Goal: Transaction & Acquisition: Purchase product/service

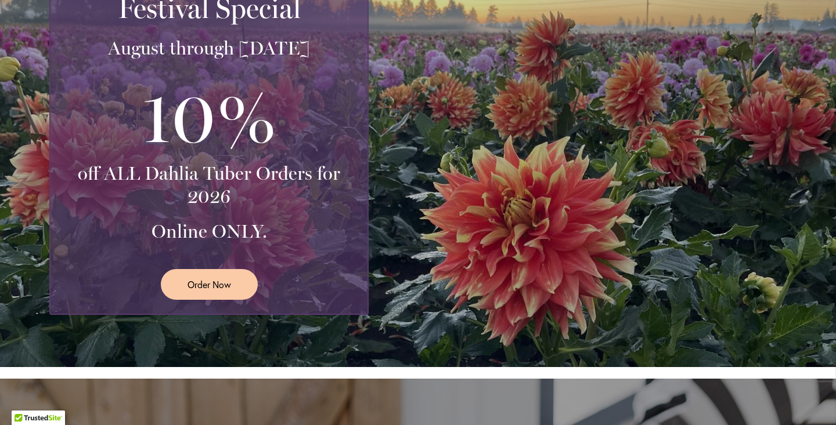
scroll to position [224, 0]
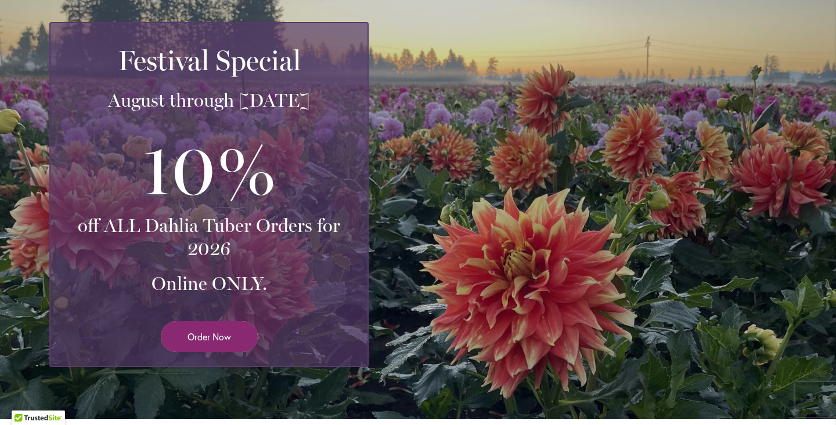
click at [202, 338] on span "Order Now" at bounding box center [209, 336] width 44 height 13
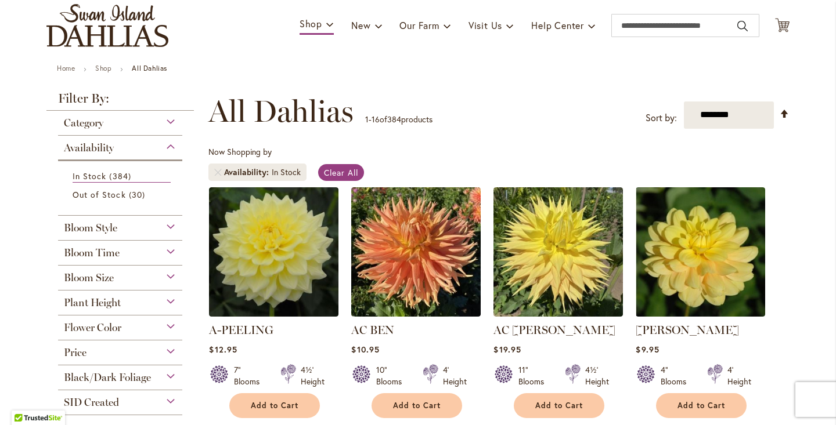
scroll to position [83, 0]
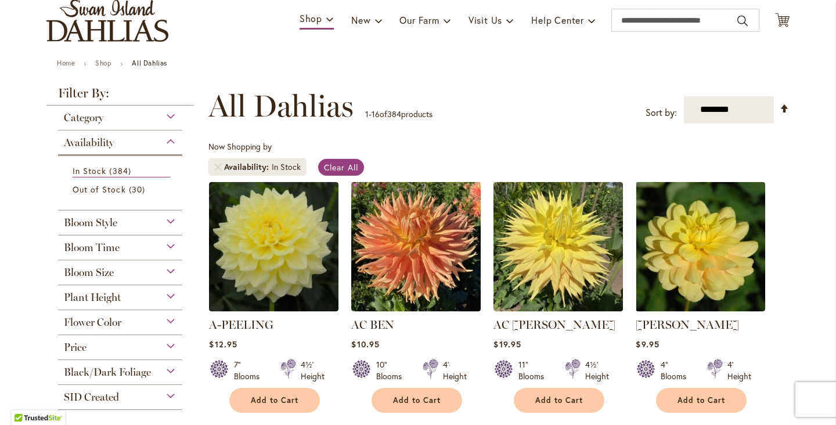
click at [166, 270] on div "Bloom Size" at bounding box center [120, 270] width 124 height 19
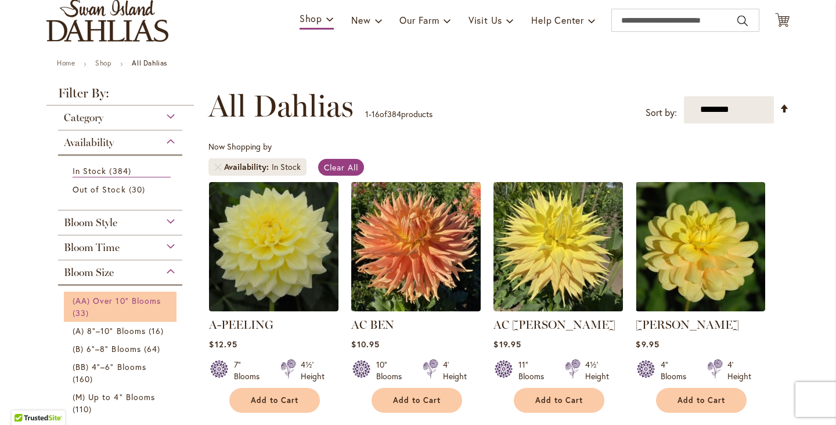
click at [109, 302] on span "(AA) Over 10" Blooms" at bounding box center [117, 300] width 88 height 11
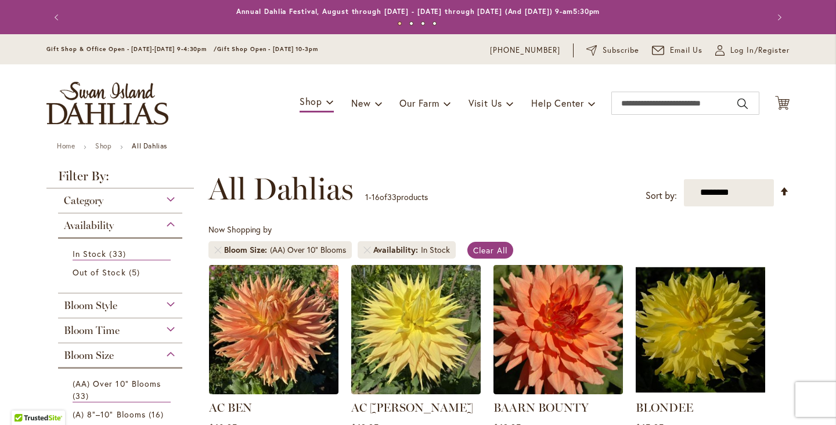
click at [167, 328] on div "Bloom Time" at bounding box center [120, 328] width 124 height 19
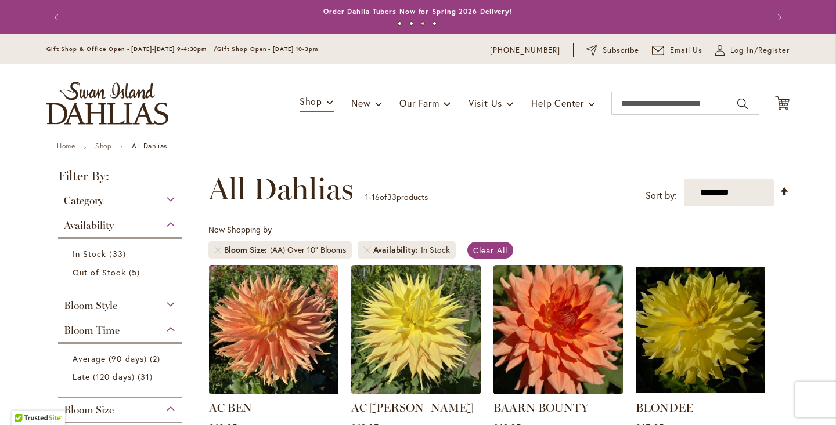
click at [192, 319] on div "Filter by: Filter By: Category New 1 item New & Exclusive 1 item" at bounding box center [123, 431] width 155 height 522
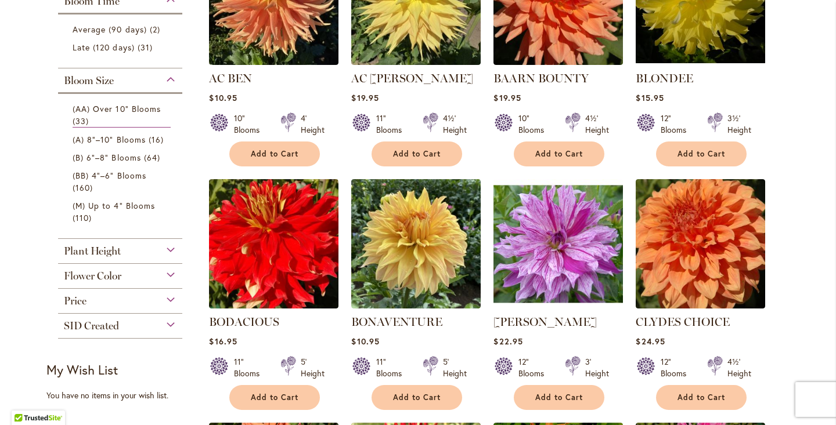
scroll to position [322, 0]
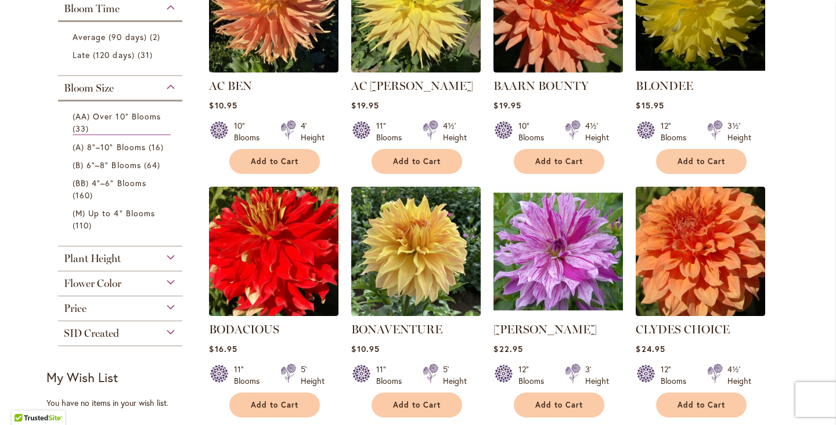
click at [167, 281] on div "Flower Color" at bounding box center [120, 281] width 124 height 19
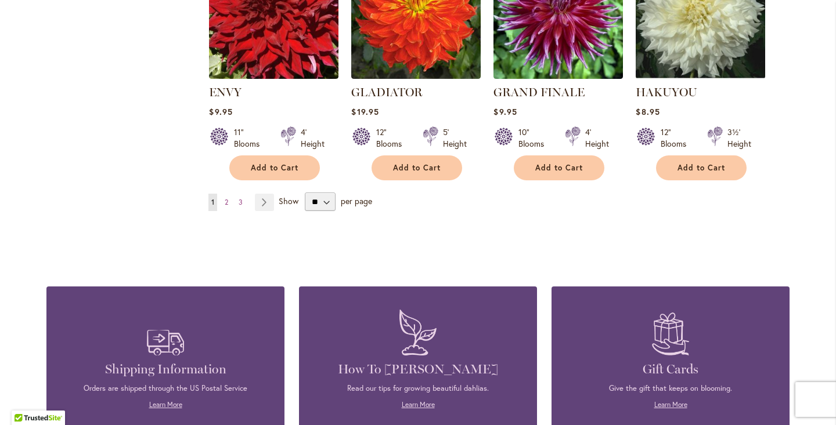
scroll to position [1060, 0]
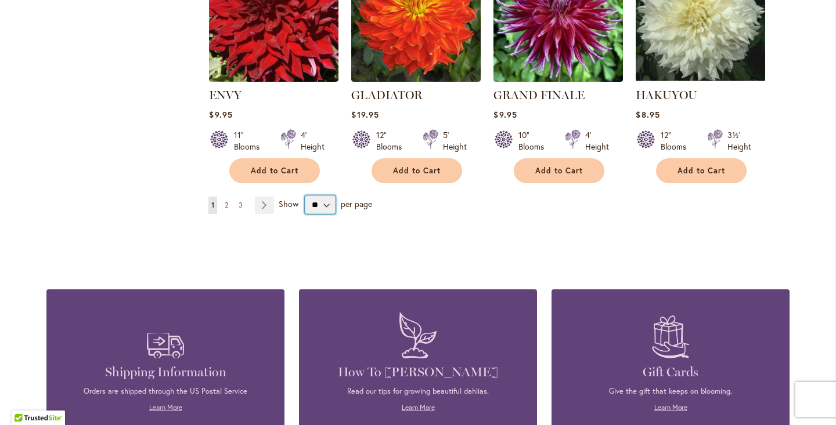
select select "**"
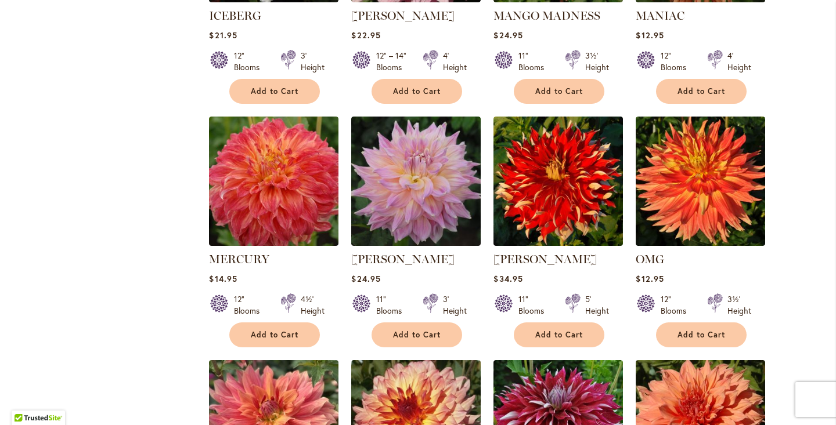
scroll to position [1384, 0]
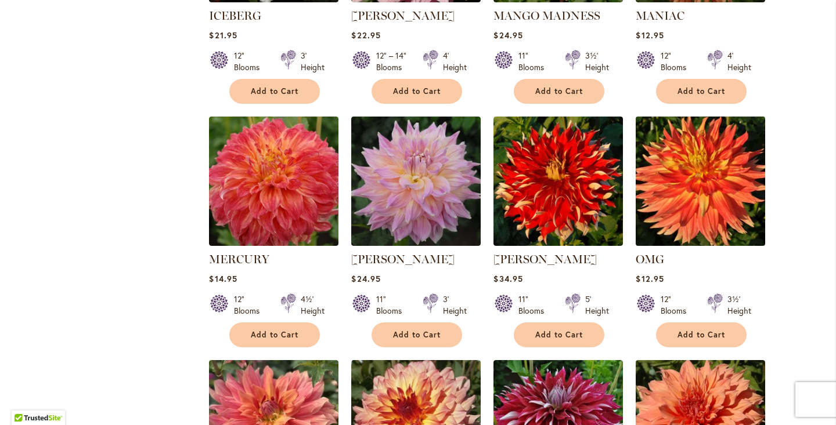
click at [692, 184] on img at bounding box center [701, 181] width 136 height 136
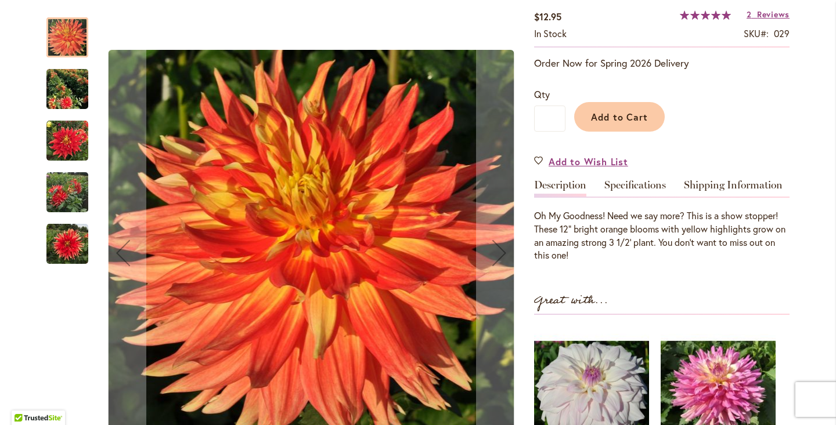
scroll to position [222, 0]
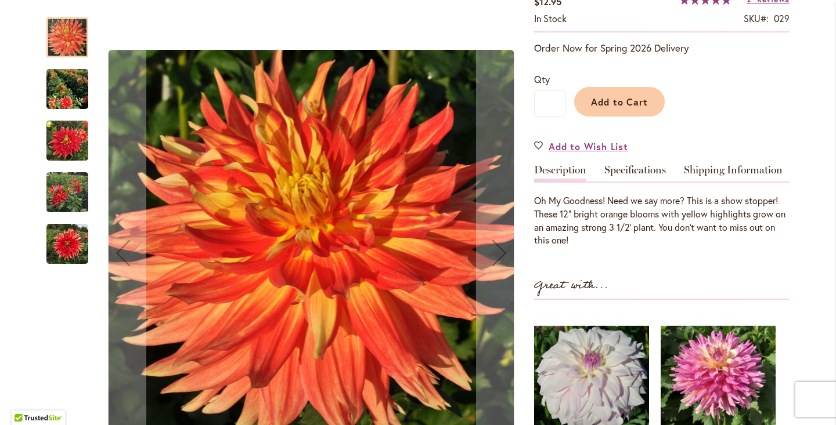
click at [56, 99] on img "Omg" at bounding box center [67, 89] width 42 height 47
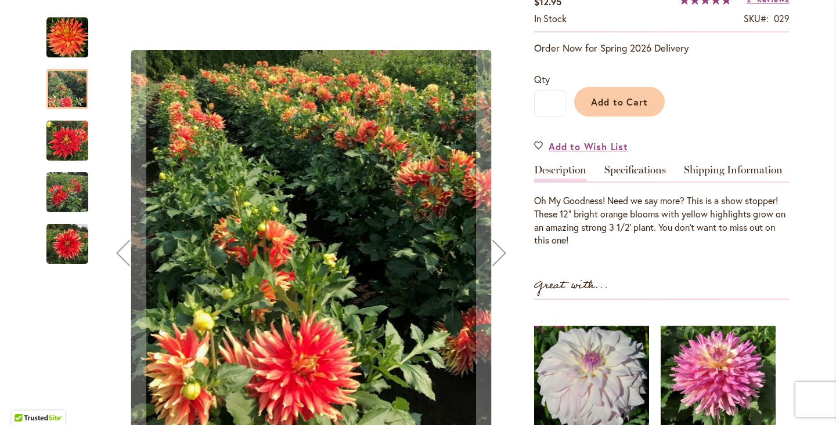
click at [60, 147] on img "Omg" at bounding box center [67, 141] width 42 height 42
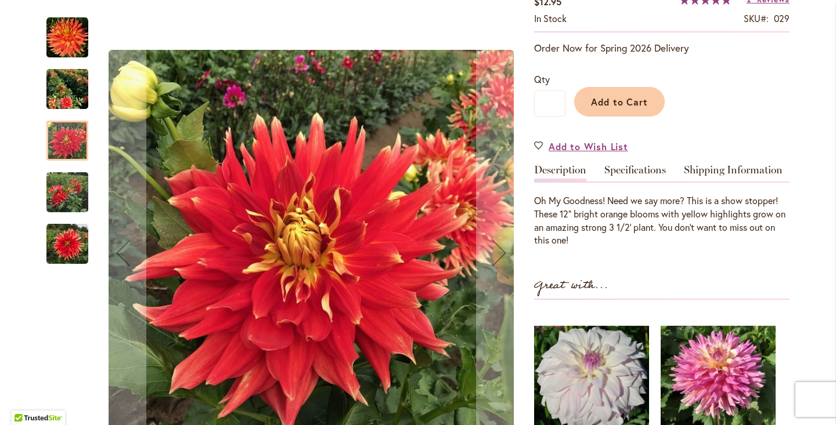
click at [67, 192] on img "Omg" at bounding box center [67, 193] width 42 height 56
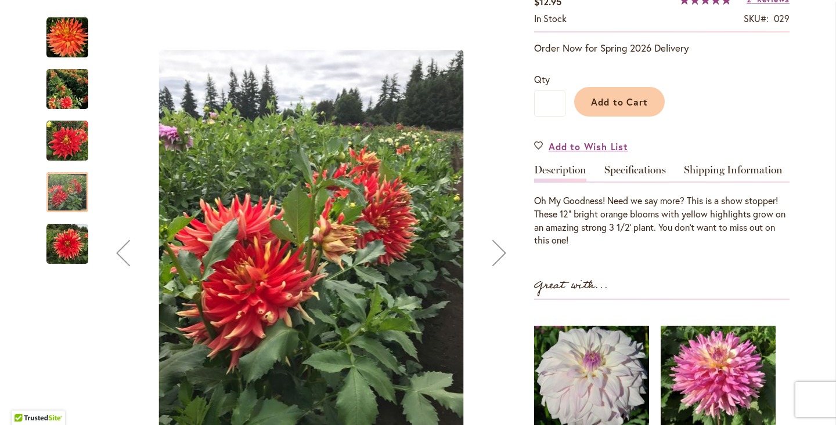
click at [73, 243] on img "Omg" at bounding box center [67, 244] width 42 height 42
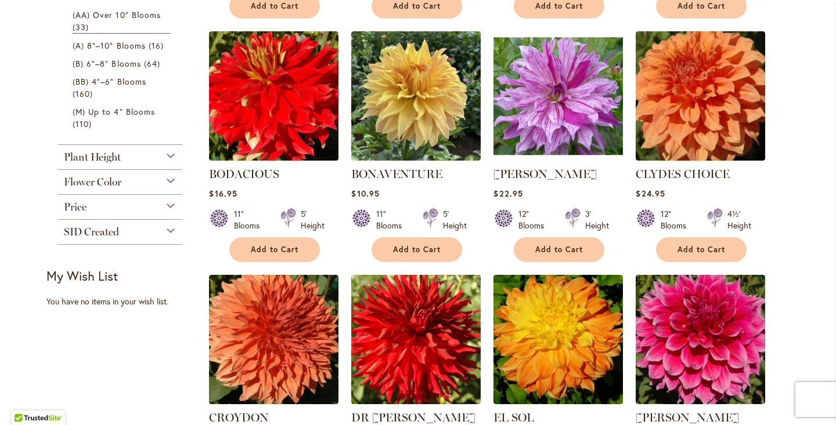
scroll to position [465, 0]
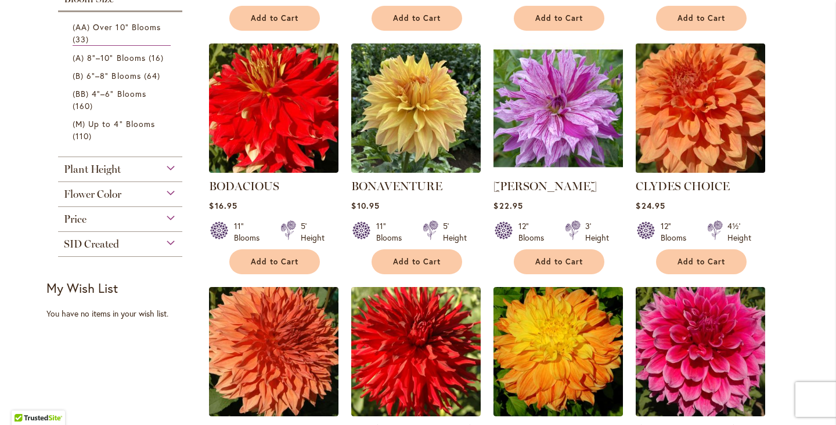
click at [737, 115] on img at bounding box center [701, 108] width 136 height 136
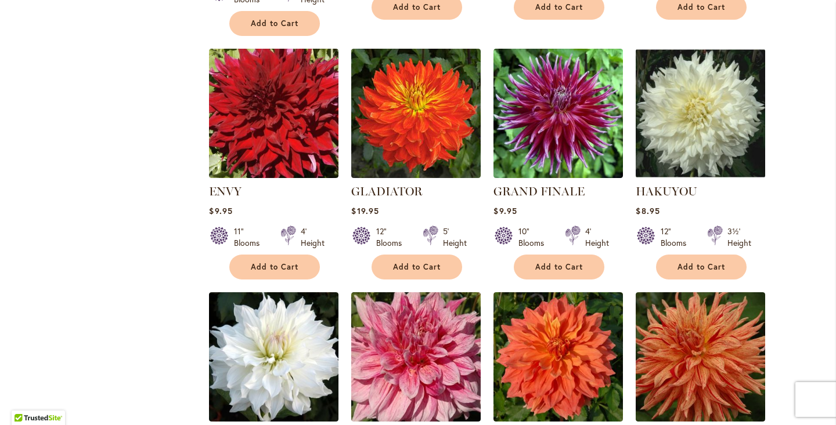
scroll to position [973, 0]
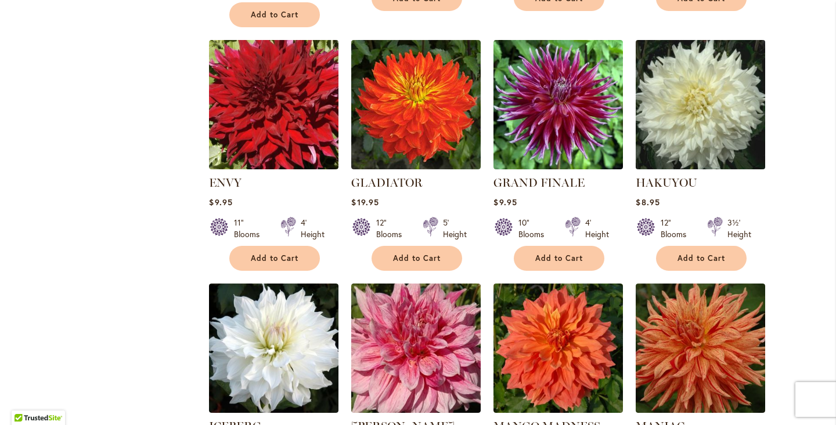
click at [684, 121] on img at bounding box center [701, 105] width 136 height 136
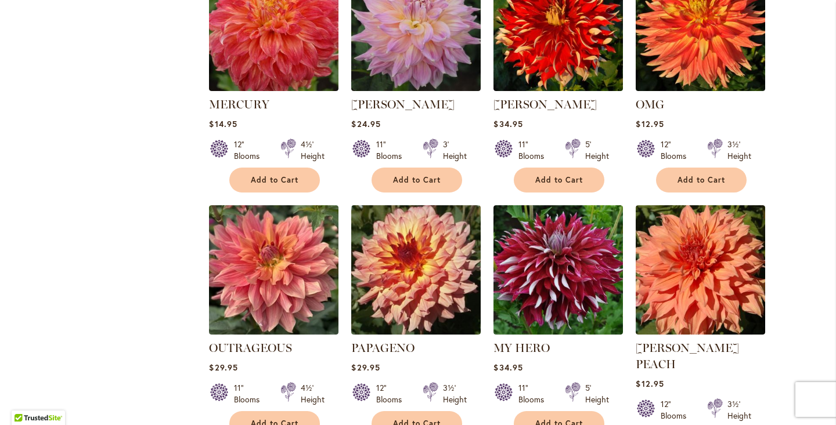
scroll to position [1442, 0]
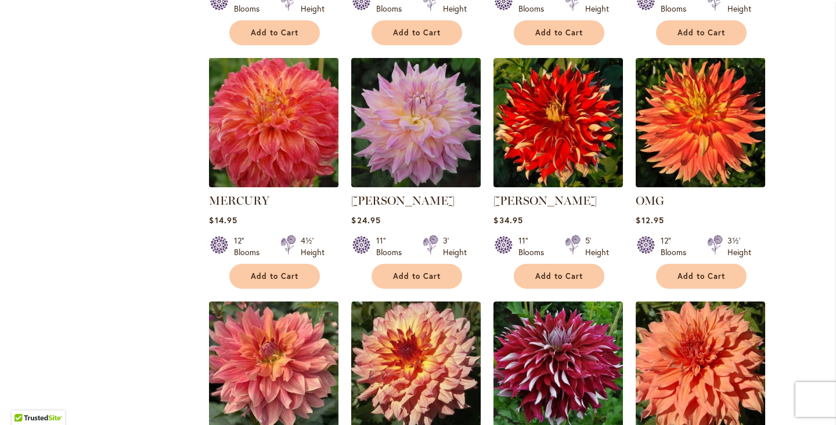
click at [301, 124] on img at bounding box center [274, 123] width 136 height 136
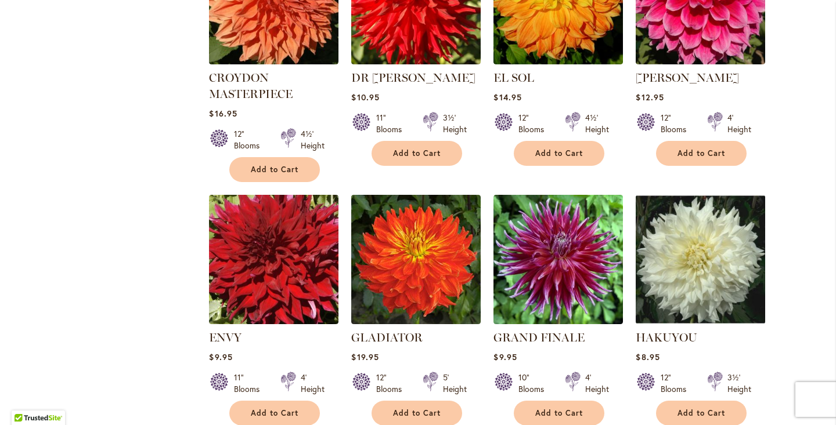
scroll to position [851, 0]
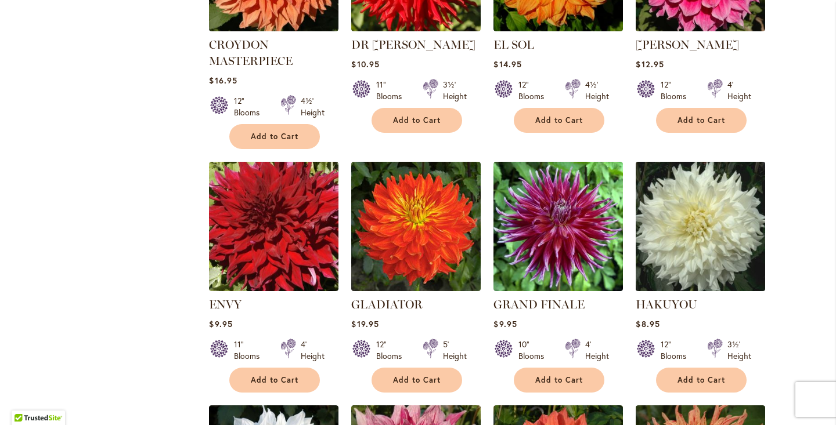
click at [710, 235] on img at bounding box center [701, 226] width 136 height 136
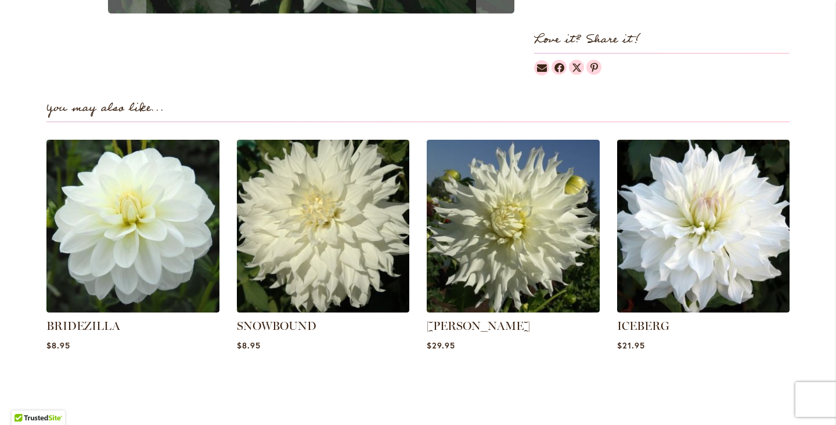
scroll to position [708, 0]
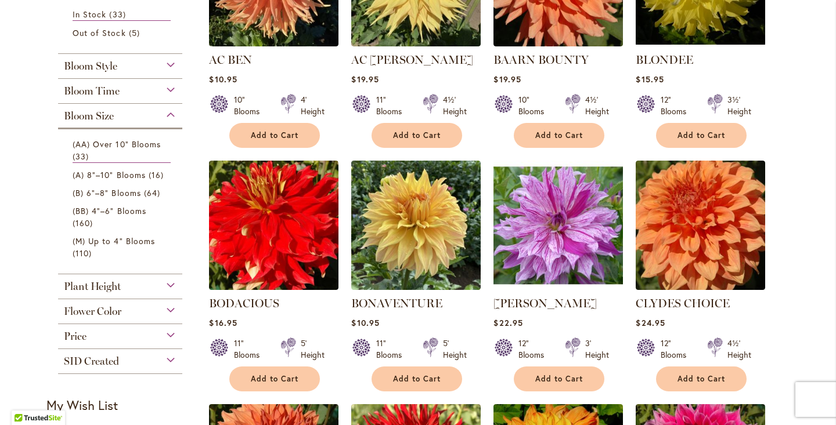
scroll to position [352, 0]
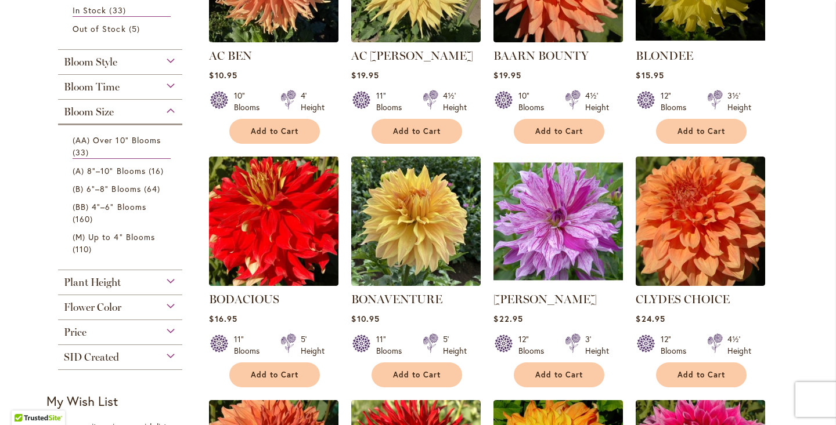
click at [169, 305] on div "Flower Color" at bounding box center [120, 304] width 124 height 19
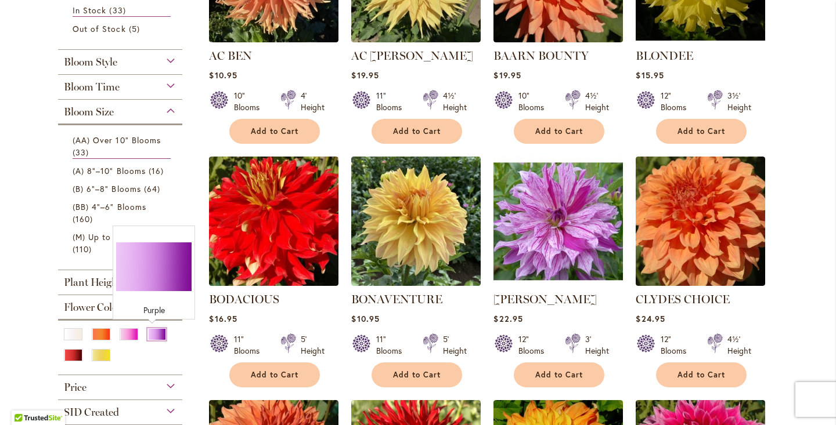
click at [151, 336] on div "Purple" at bounding box center [156, 334] width 19 height 12
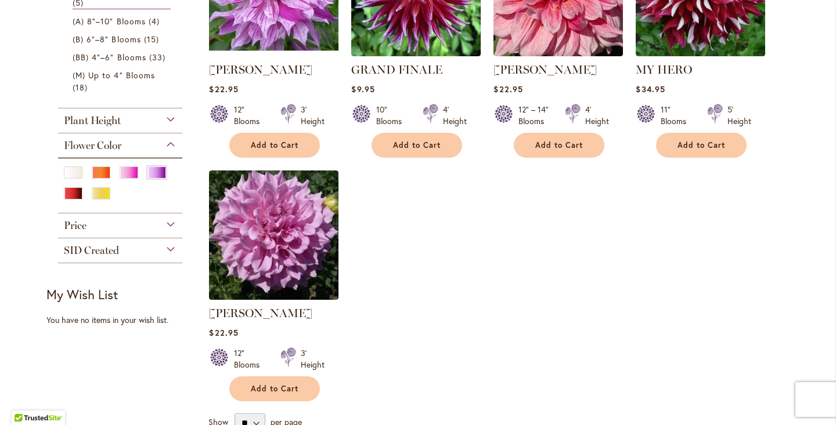
scroll to position [353, 0]
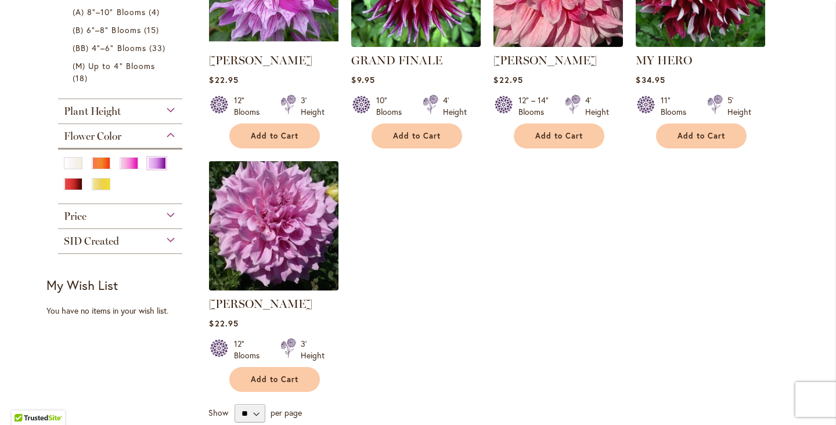
click at [259, 217] on img at bounding box center [274, 226] width 136 height 136
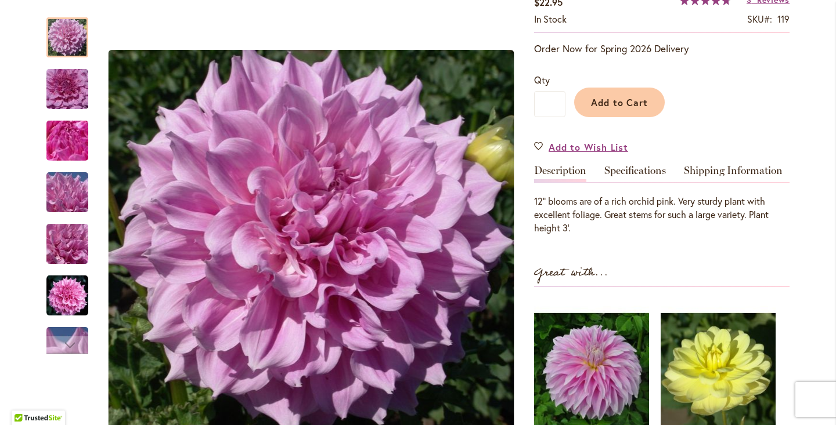
scroll to position [225, 0]
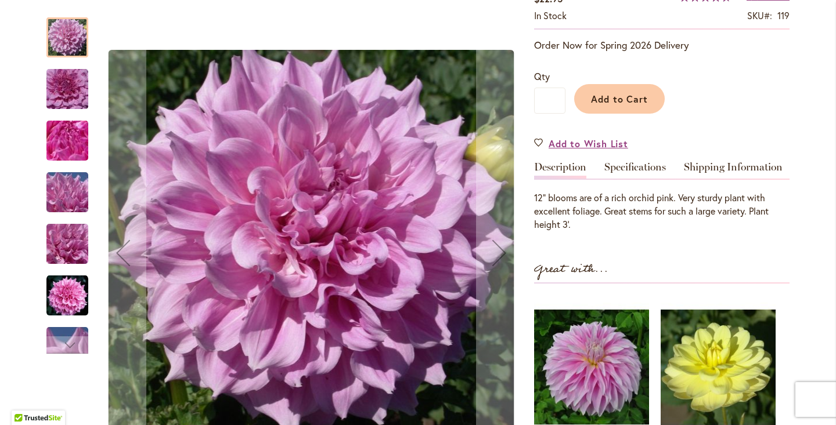
click at [70, 306] on img "Vera Seyfang" at bounding box center [67, 296] width 42 height 42
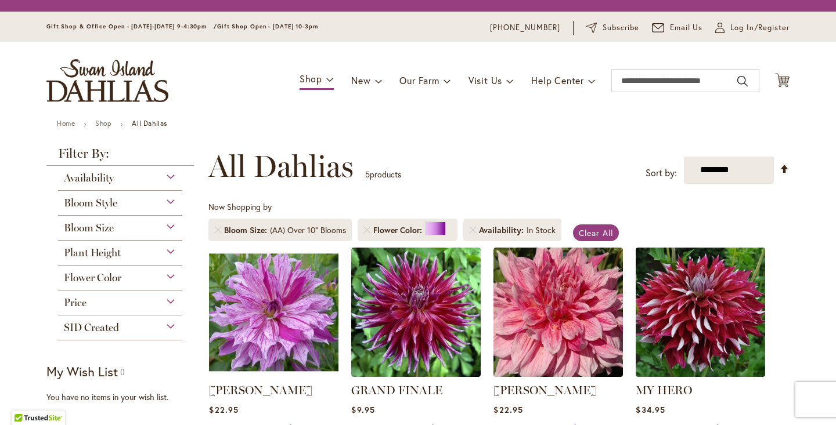
scroll to position [215, 0]
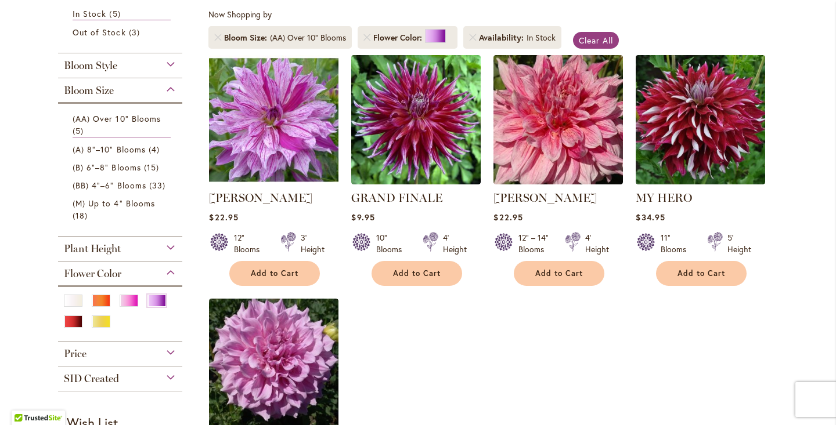
click at [259, 118] on img at bounding box center [274, 120] width 136 height 136
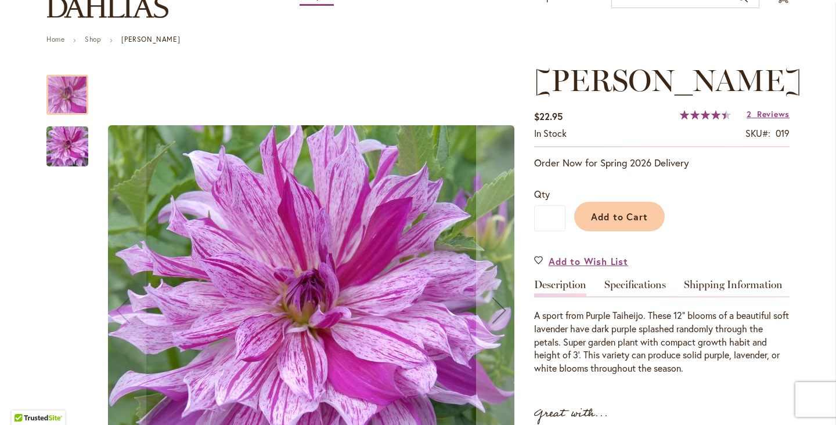
scroll to position [92, 0]
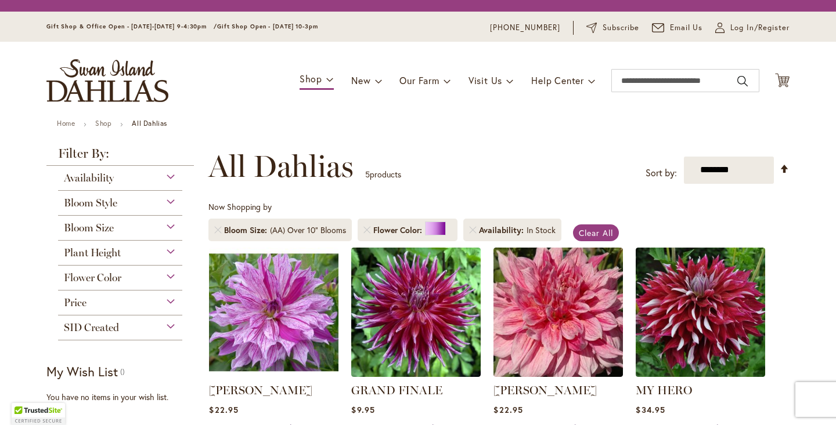
scroll to position [215, 0]
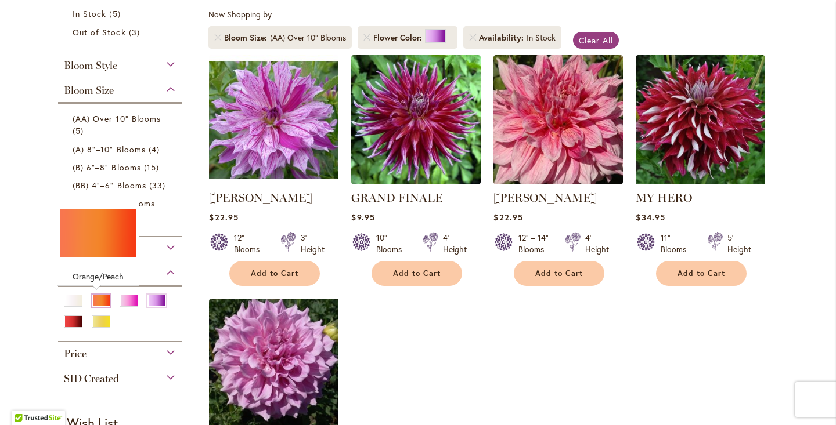
click at [96, 301] on div "Orange/Peach" at bounding box center [101, 301] width 19 height 12
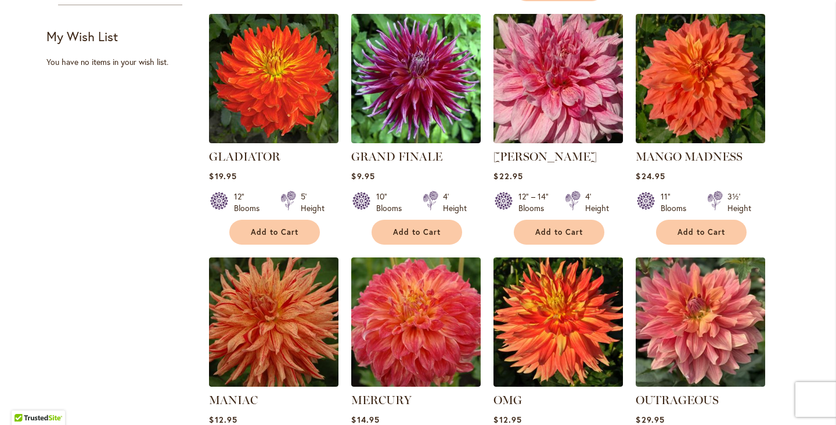
scroll to position [786, 0]
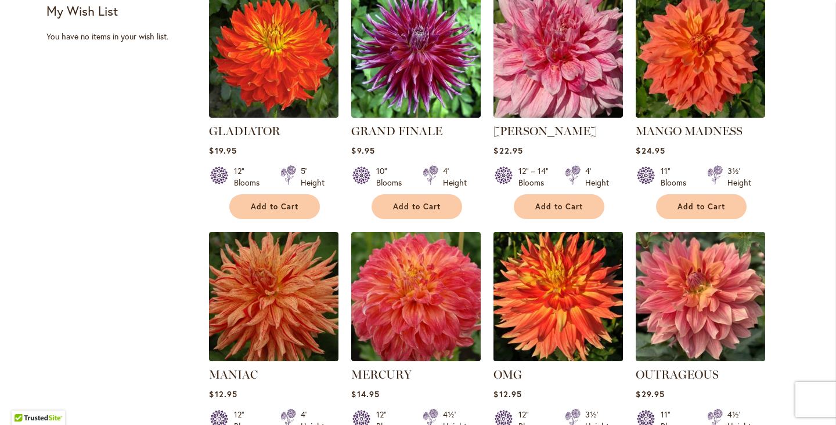
click at [562, 287] on img at bounding box center [558, 297] width 136 height 136
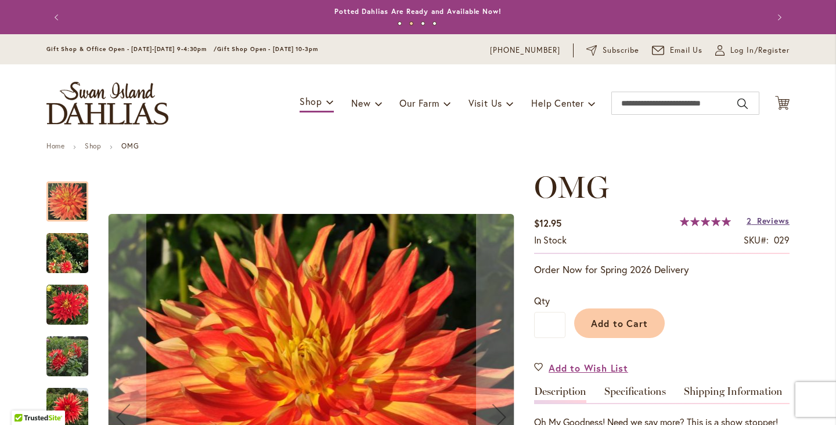
click at [760, 221] on span "Reviews" at bounding box center [773, 220] width 33 height 11
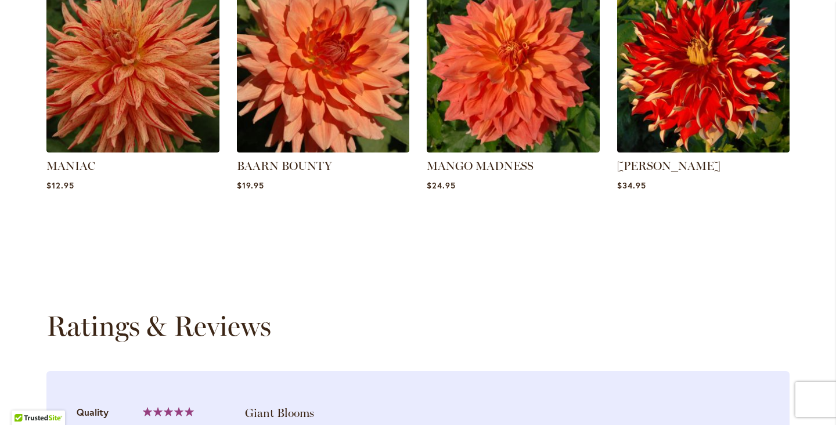
scroll to position [1172, 0]
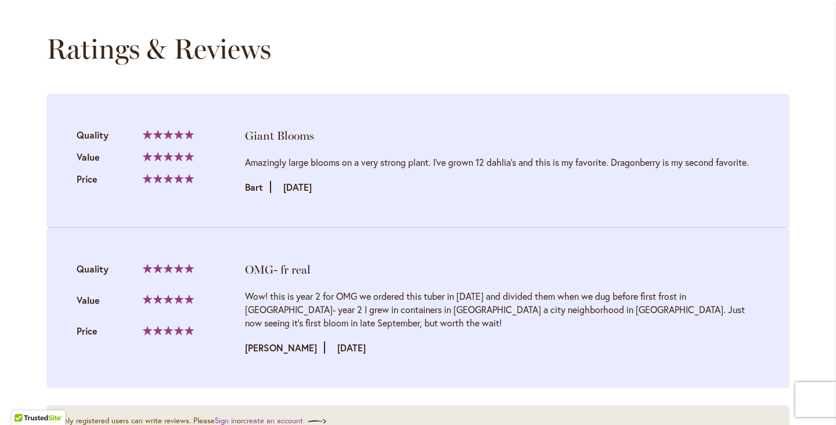
drag, startPoint x: 760, startPoint y: 221, endPoint x: 741, endPoint y: 200, distance: 28.0
click at [741, 200] on li "Giant Blooms Quality 100% Value" at bounding box center [417, 161] width 743 height 134
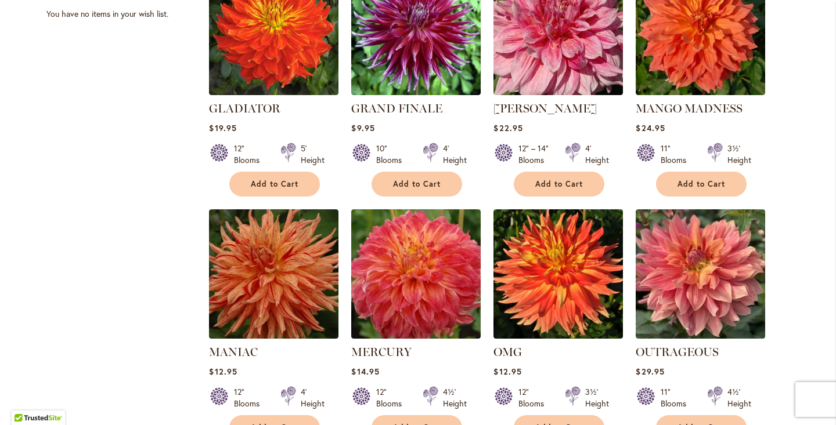
scroll to position [831, 0]
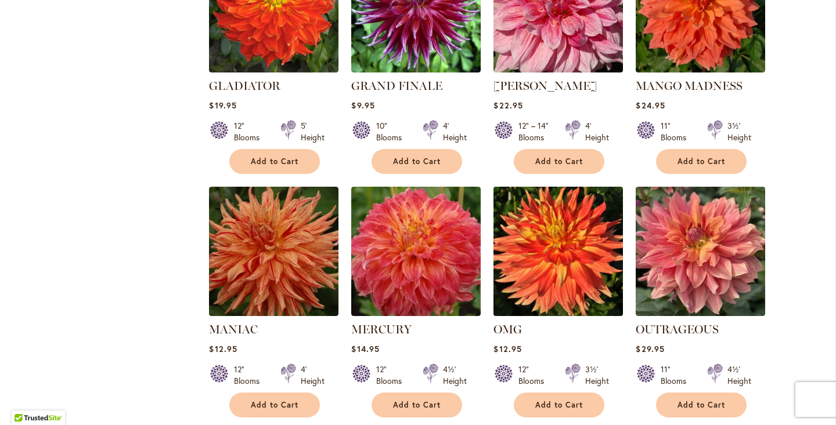
click at [550, 281] on img at bounding box center [558, 251] width 136 height 136
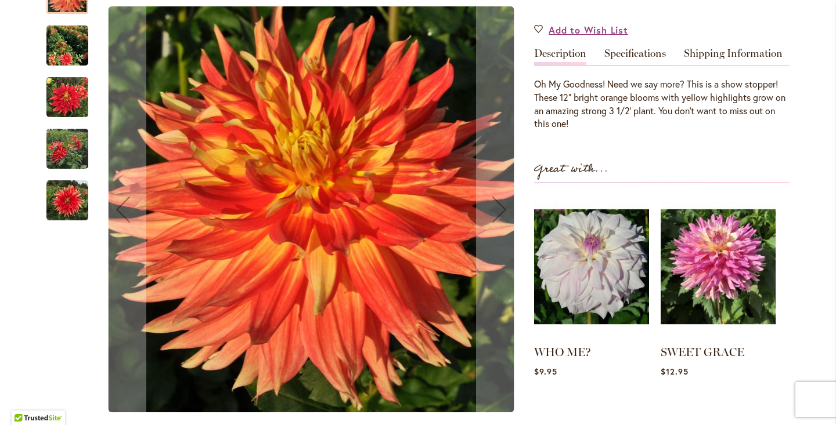
scroll to position [335, 0]
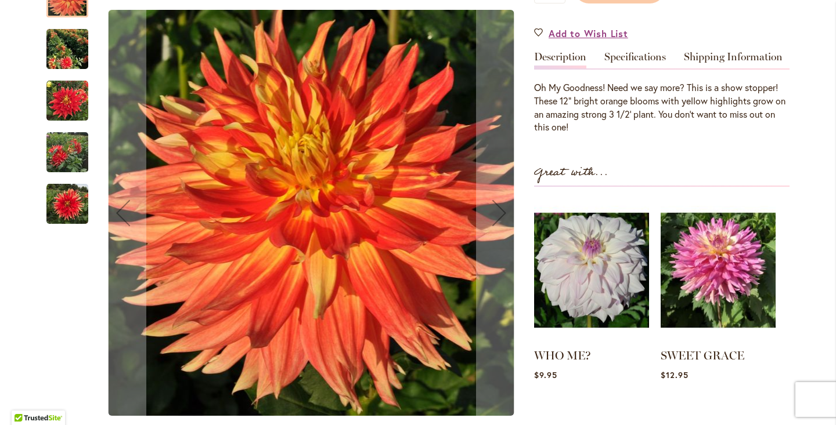
click at [62, 201] on img "Omg" at bounding box center [67, 204] width 42 height 42
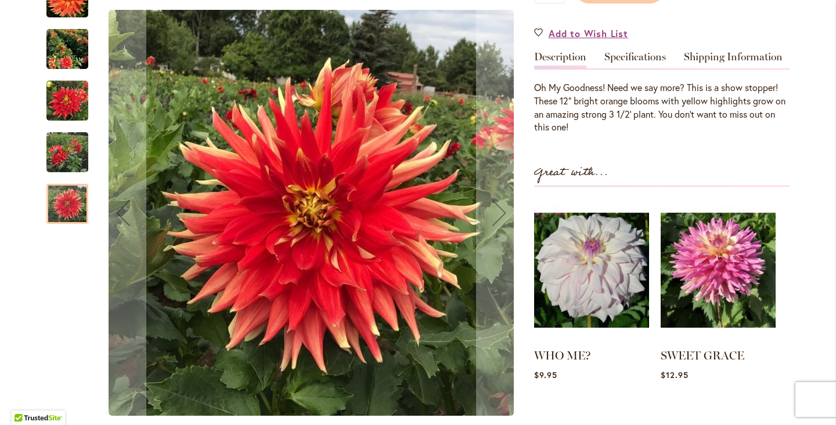
click at [63, 147] on img "Omg" at bounding box center [67, 153] width 42 height 56
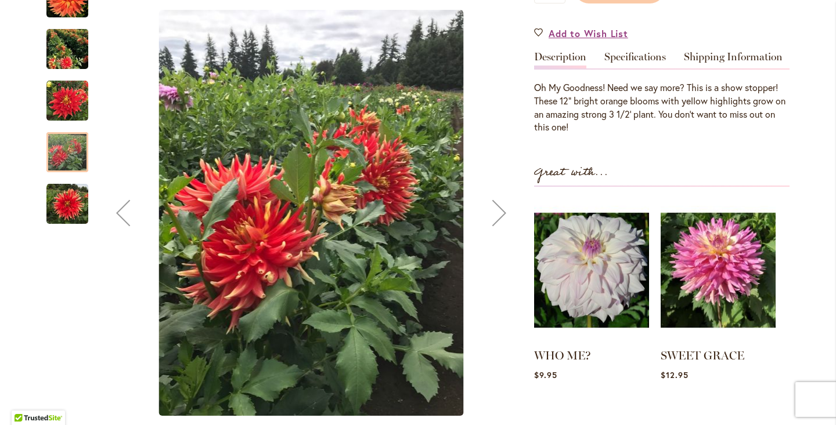
click at [57, 99] on img "Omg" at bounding box center [67, 101] width 42 height 42
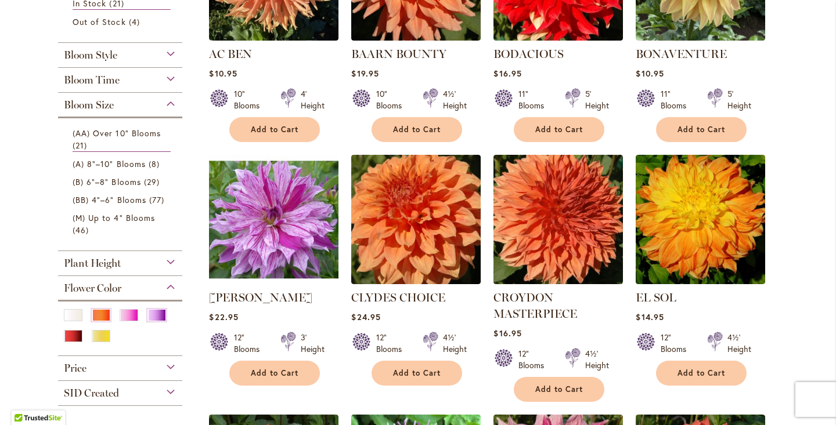
scroll to position [369, 0]
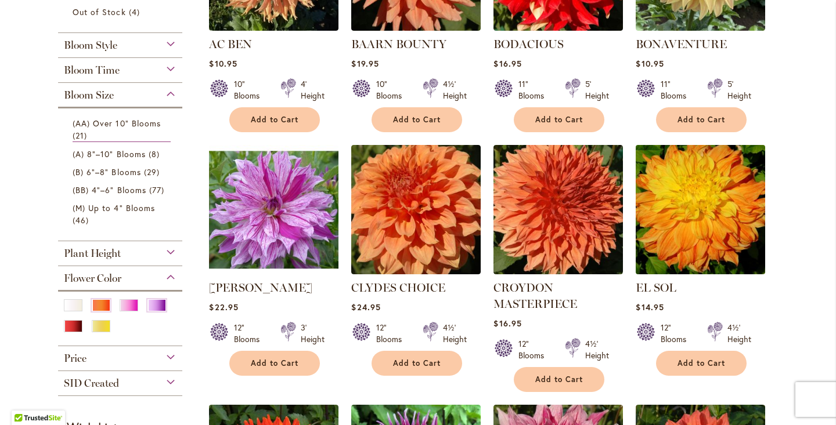
click at [709, 225] on img at bounding box center [701, 210] width 136 height 136
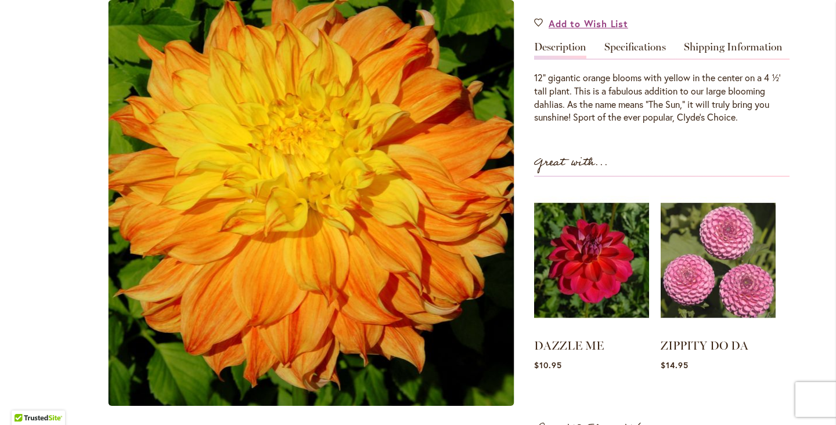
scroll to position [360, 0]
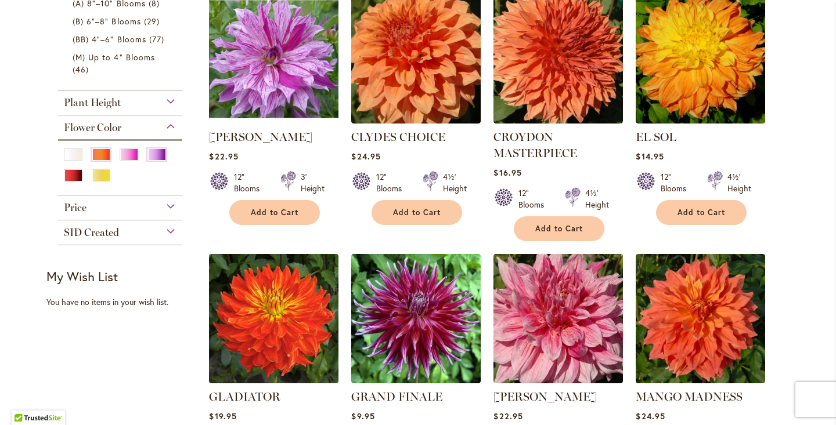
scroll to position [536, 0]
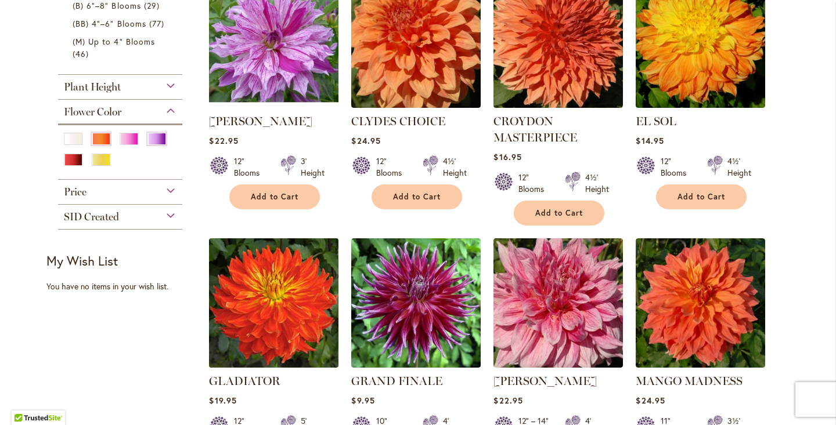
click at [256, 300] on img at bounding box center [274, 303] width 136 height 136
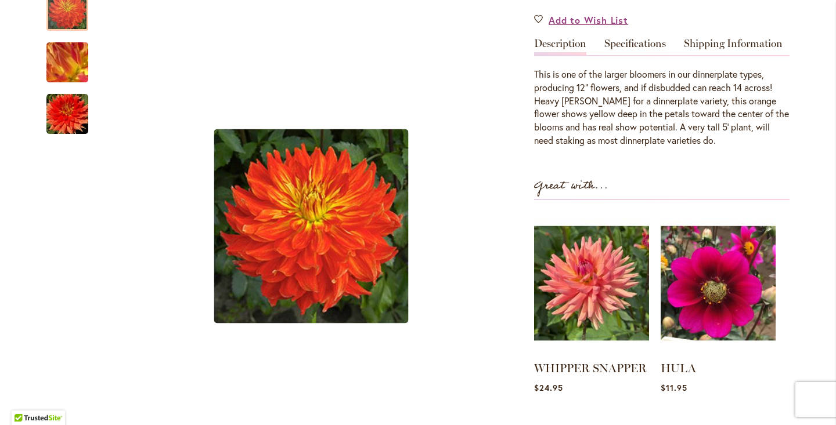
scroll to position [368, 0]
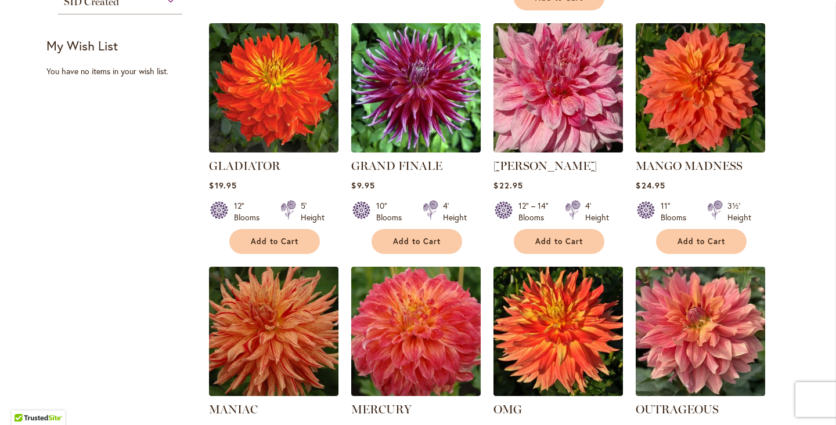
scroll to position [757, 0]
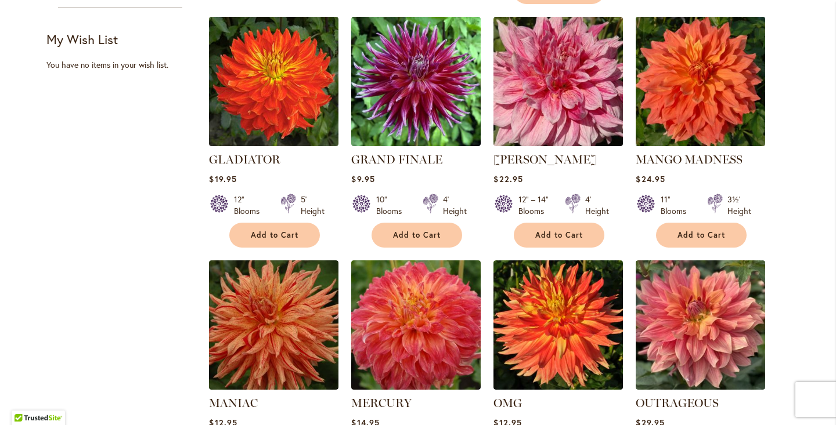
click at [708, 104] on img at bounding box center [701, 81] width 136 height 136
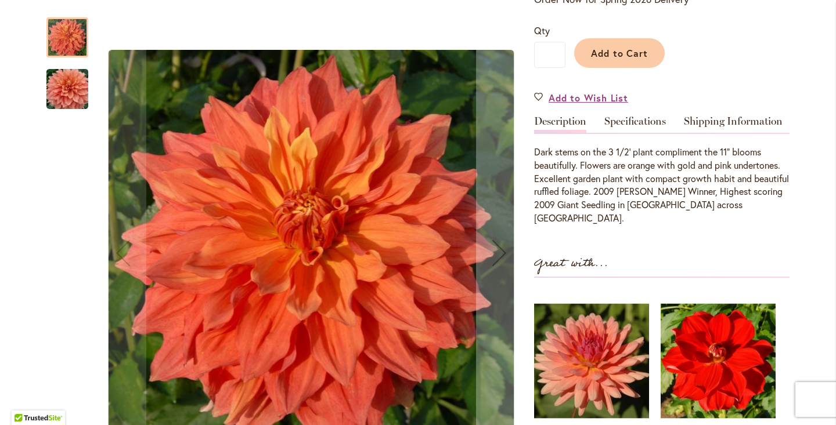
scroll to position [325, 0]
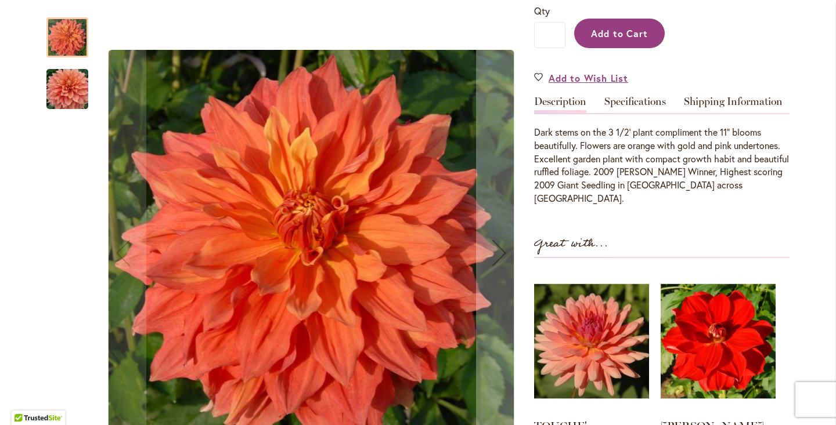
click at [627, 31] on span "Add to Cart" at bounding box center [619, 33] width 57 height 12
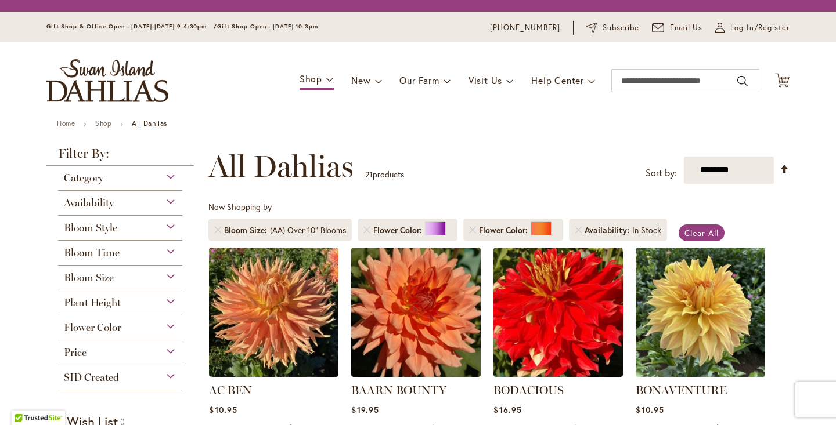
scroll to position [215, 0]
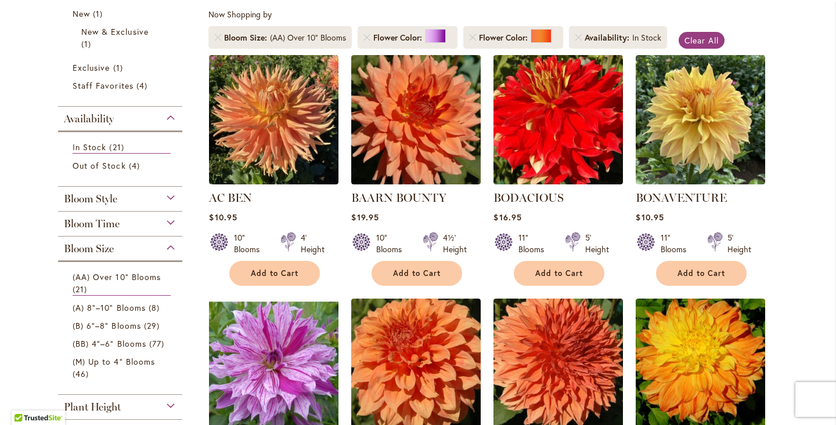
click at [273, 378] on img at bounding box center [274, 363] width 136 height 136
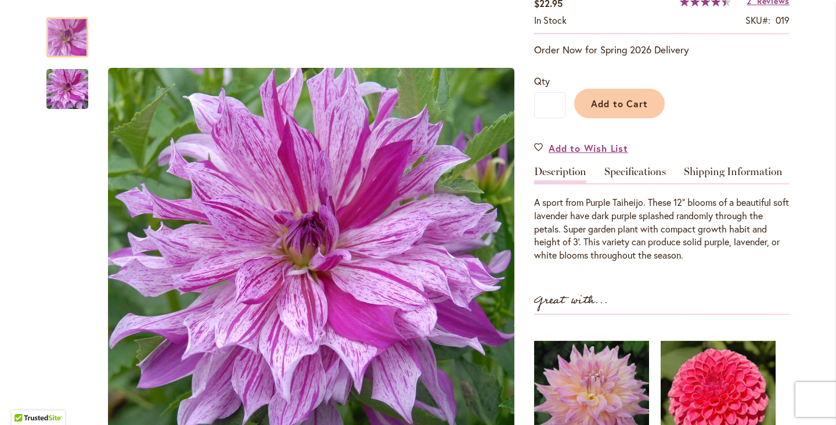
scroll to position [211, 0]
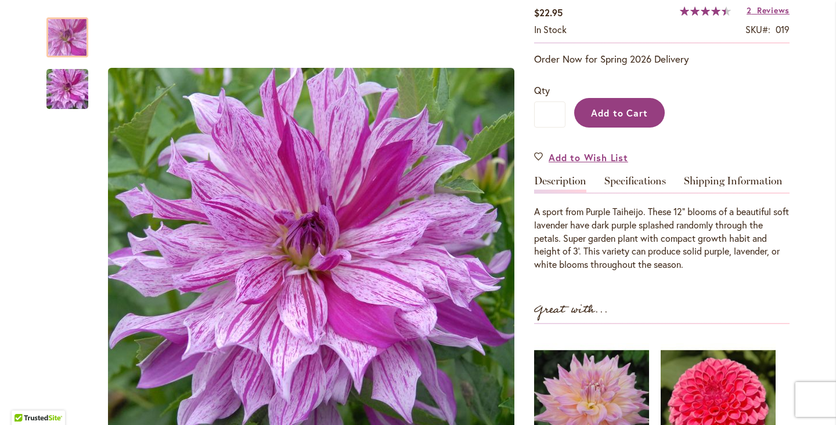
click at [619, 119] on span "Add to Cart" at bounding box center [619, 113] width 57 height 12
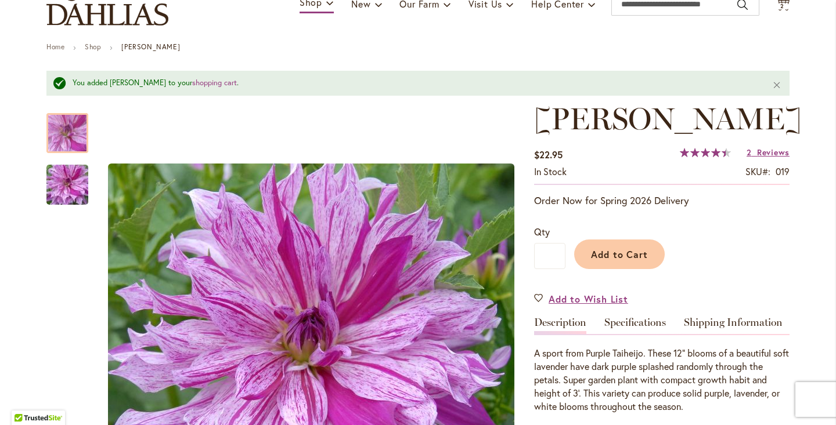
scroll to position [0, 0]
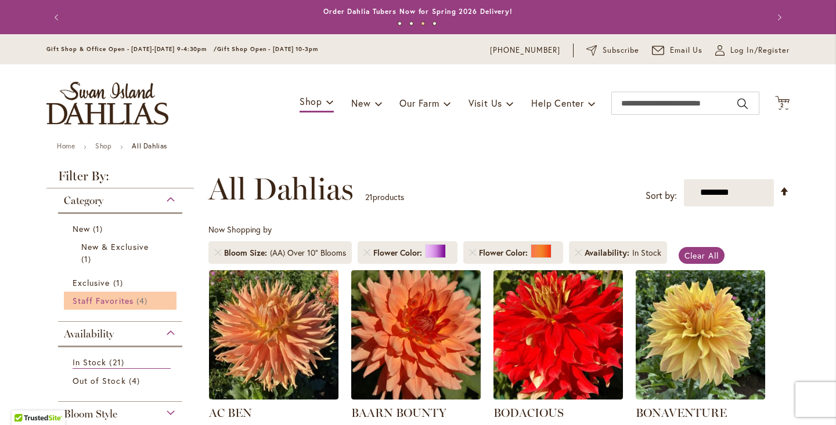
click at [104, 302] on span "Staff Favorites" at bounding box center [103, 300] width 61 height 11
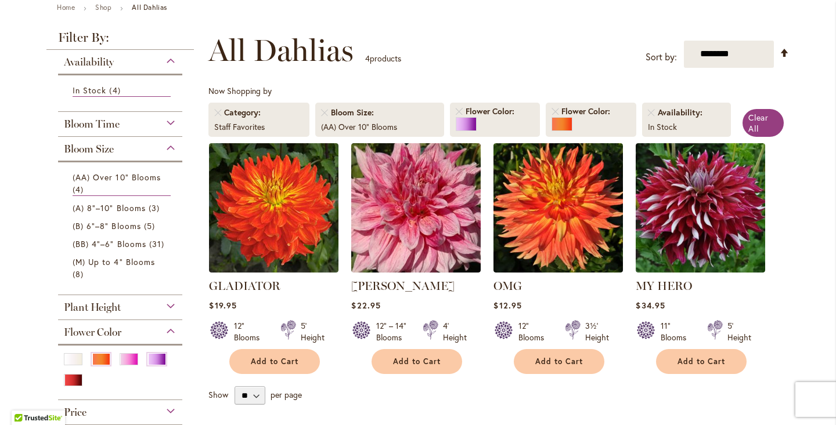
scroll to position [134, 0]
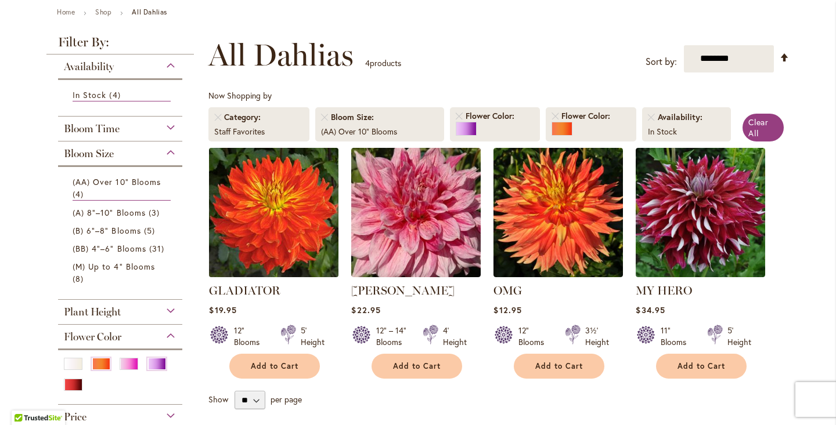
click at [269, 211] on img at bounding box center [274, 213] width 136 height 136
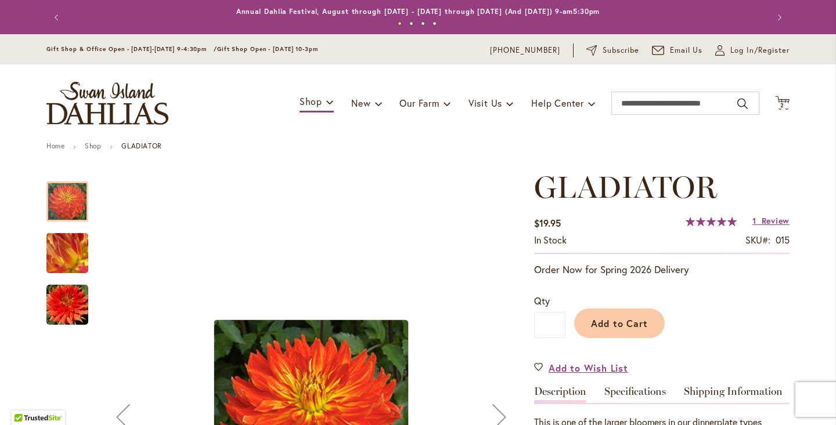
click at [61, 261] on img "Gladiator" at bounding box center [68, 253] width 84 height 63
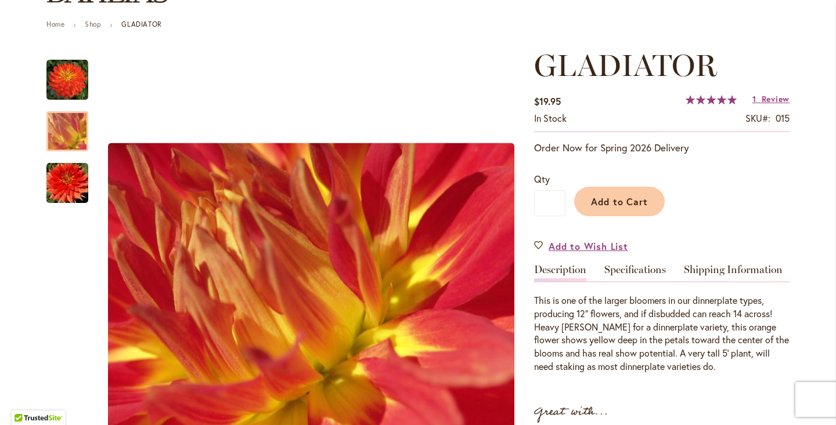
scroll to position [119, 0]
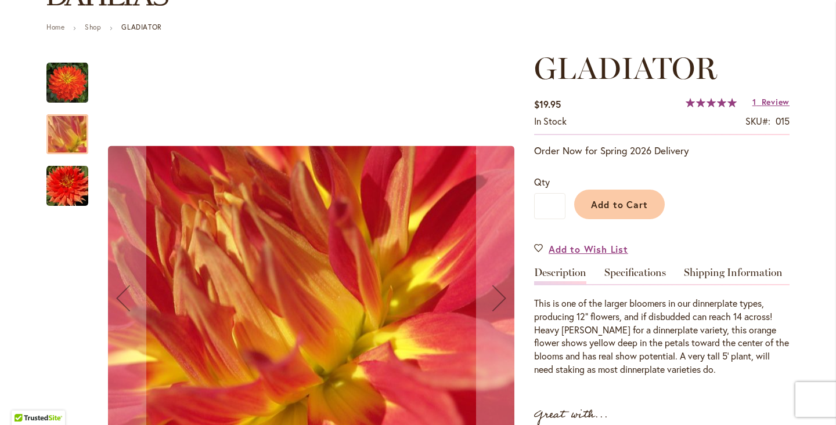
click at [56, 84] on img "Gladiator" at bounding box center [67, 83] width 42 height 42
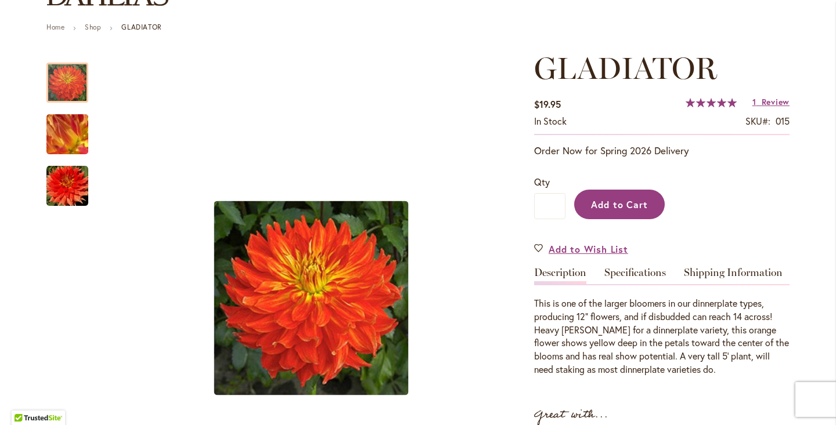
click at [629, 208] on span "Add to Cart" at bounding box center [619, 204] width 57 height 12
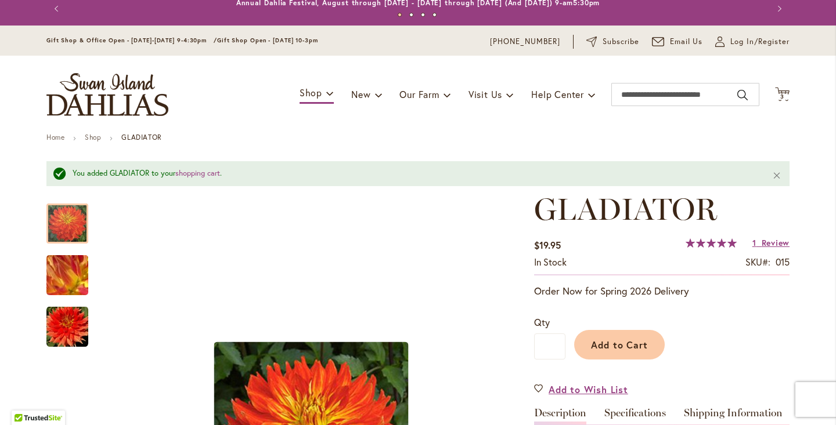
scroll to position [0, 0]
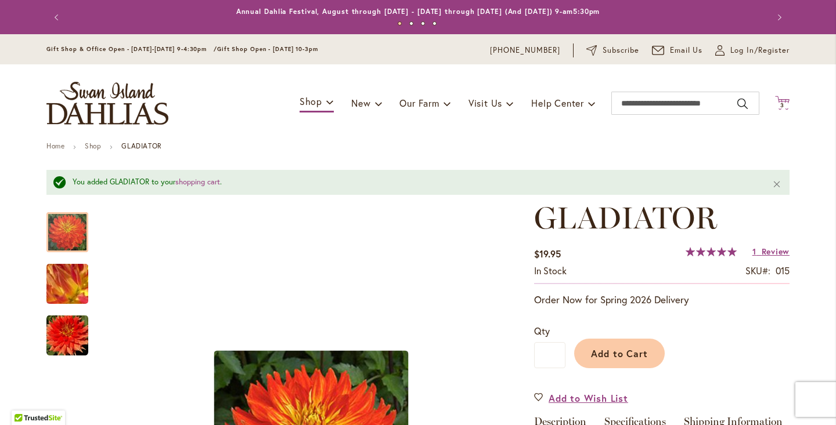
click at [780, 104] on span "3 3 items" at bounding box center [783, 106] width 12 height 6
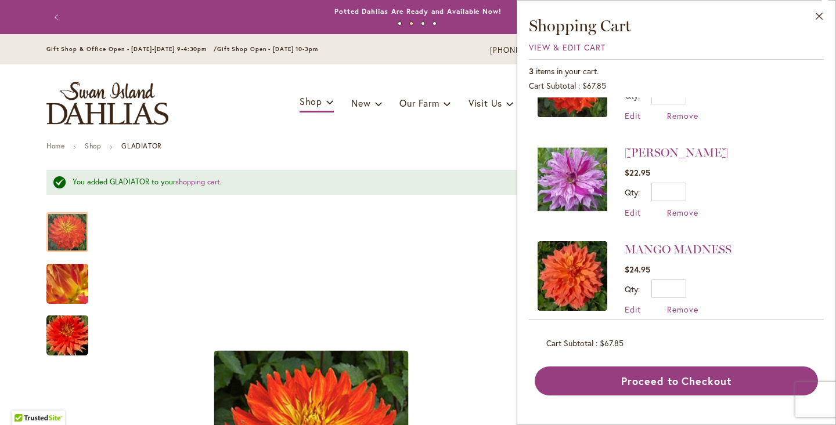
scroll to position [73, 0]
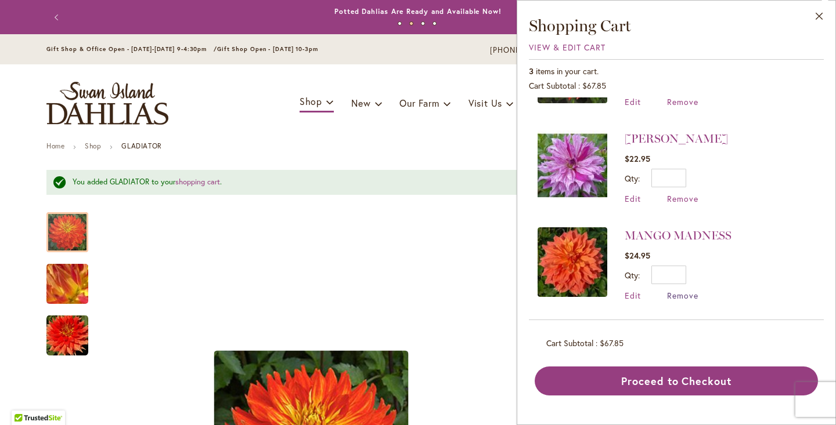
click at [681, 294] on span "Remove" at bounding box center [682, 295] width 31 height 11
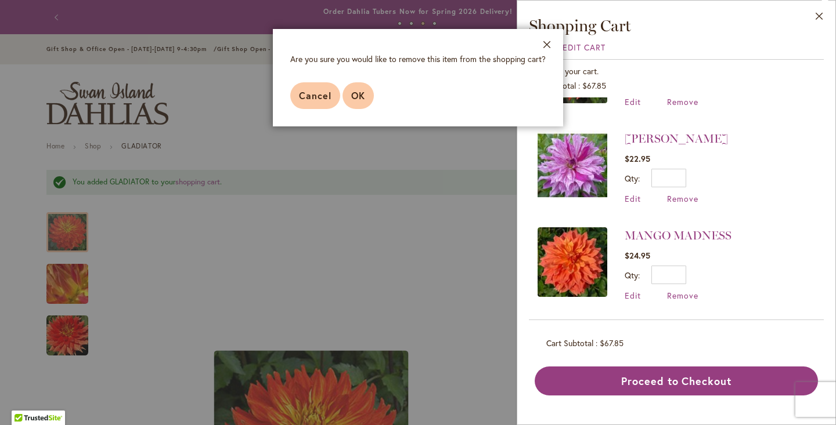
click at [355, 99] on span "OK" at bounding box center [358, 95] width 14 height 12
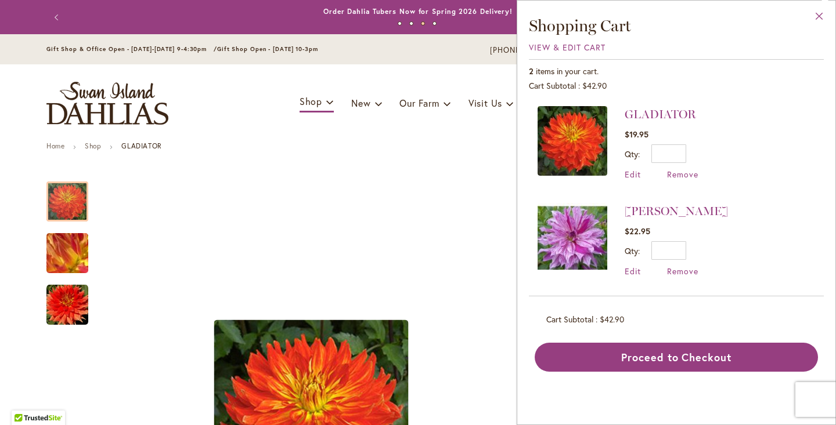
click at [819, 15] on button "Close" at bounding box center [819, 19] width 32 height 37
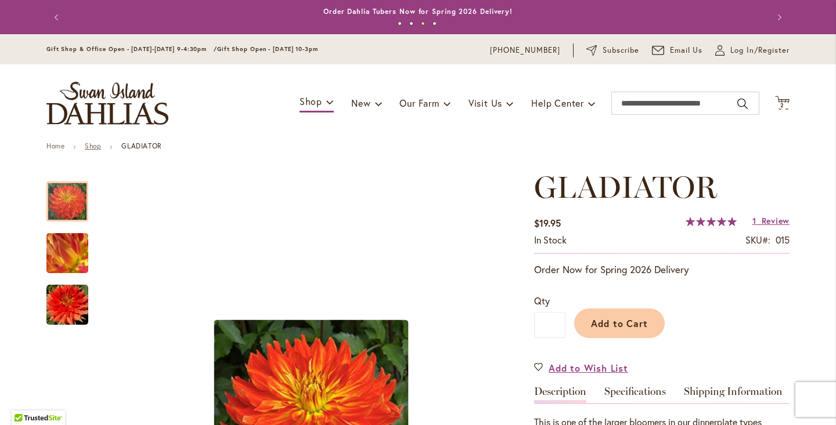
click at [87, 149] on link "Shop" at bounding box center [93, 146] width 16 height 9
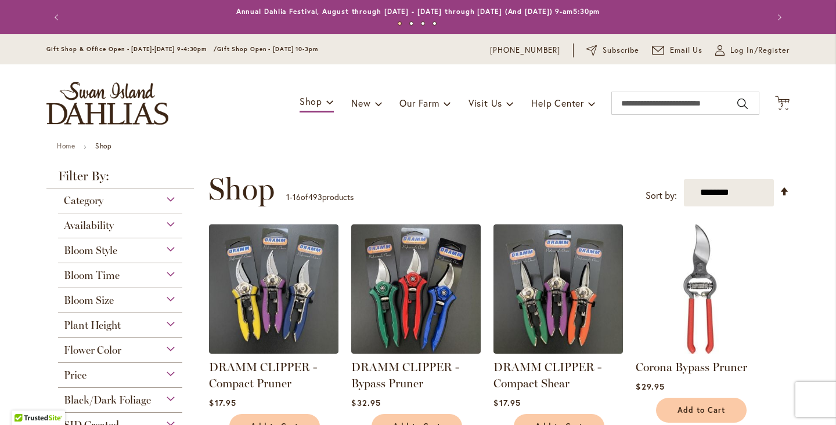
click at [87, 301] on span "Bloom Size" at bounding box center [89, 300] width 50 height 13
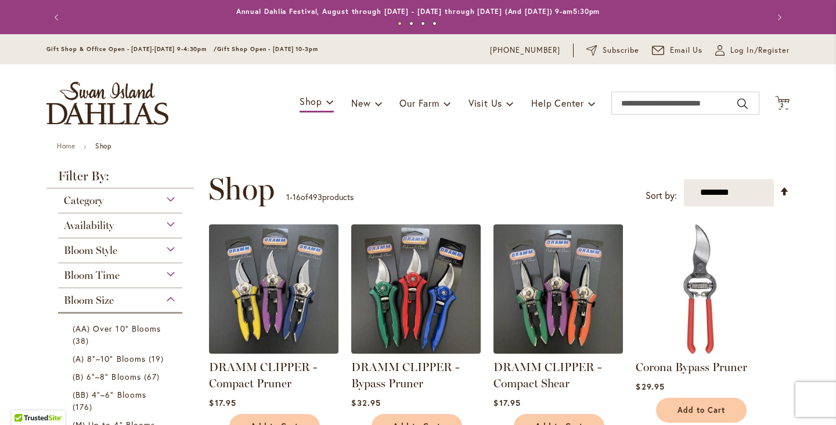
scroll to position [288, 0]
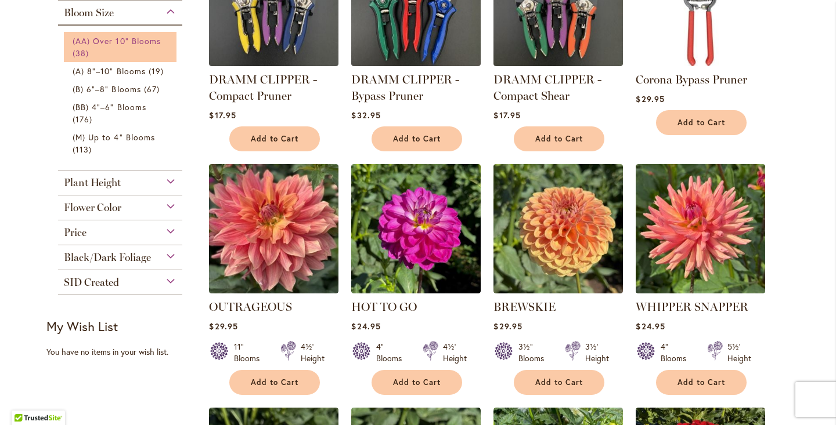
click at [121, 44] on span "(AA) Over 10" Blooms" at bounding box center [117, 40] width 88 height 11
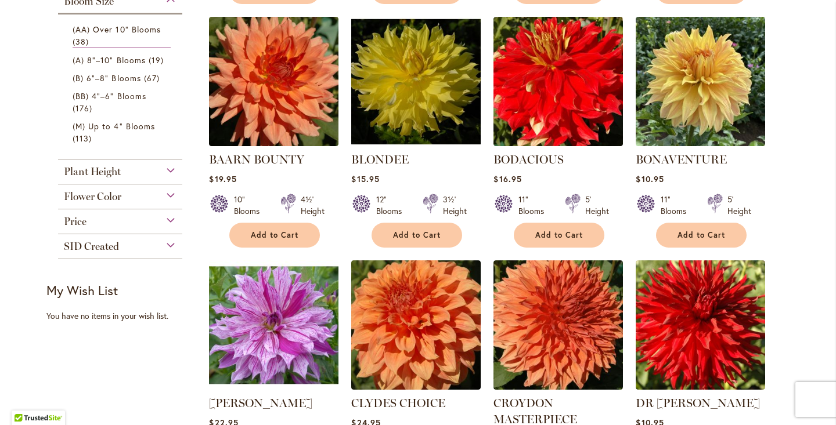
scroll to position [418, 0]
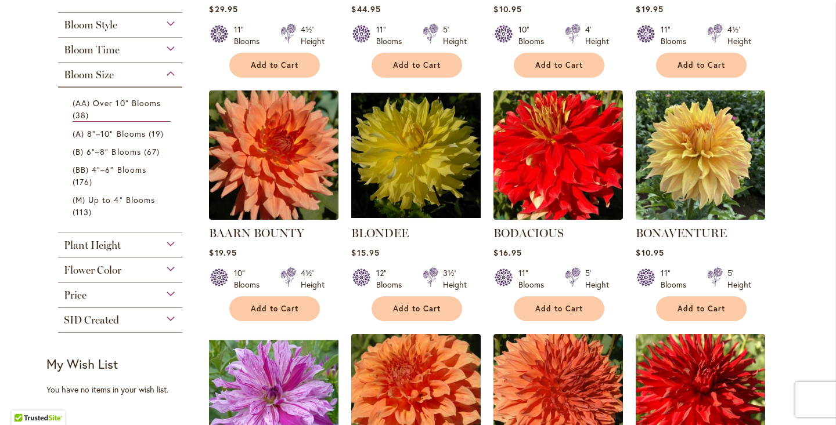
click at [167, 266] on div "Flower Color" at bounding box center [120, 267] width 124 height 19
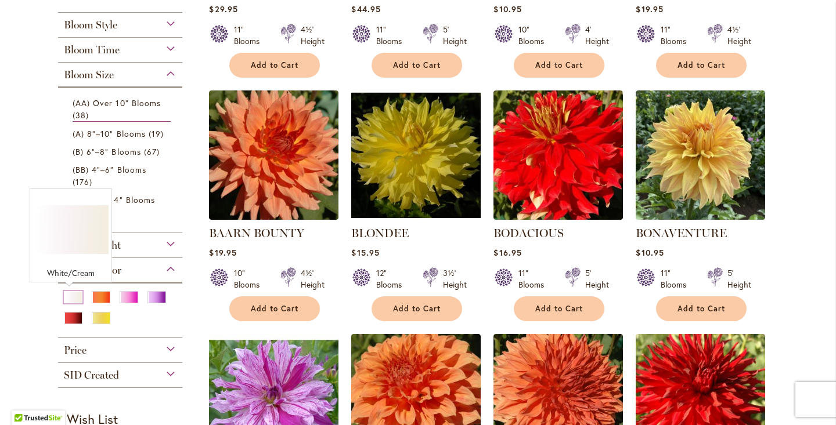
click at [70, 298] on div "White/Cream" at bounding box center [73, 297] width 19 height 12
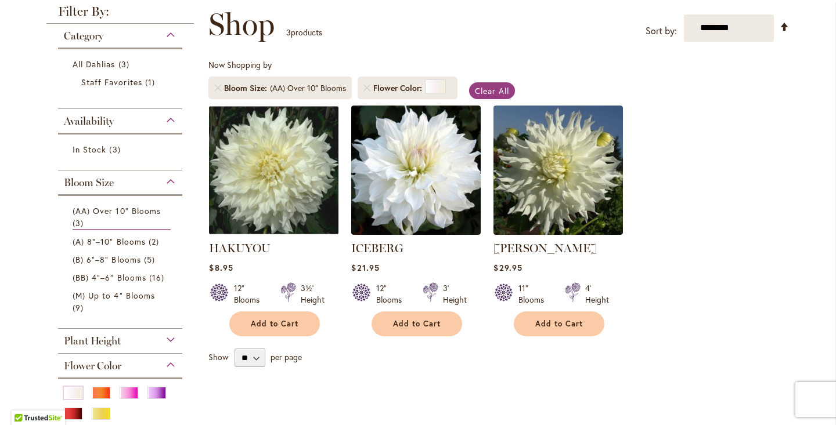
scroll to position [172, 0]
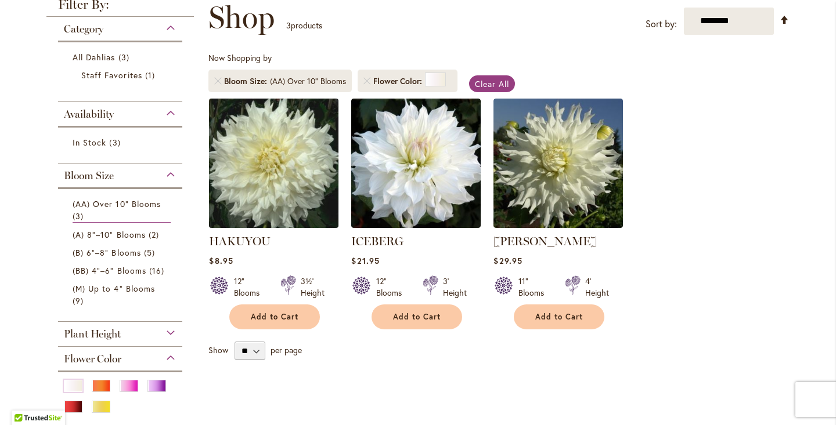
click at [268, 182] on img at bounding box center [274, 163] width 136 height 136
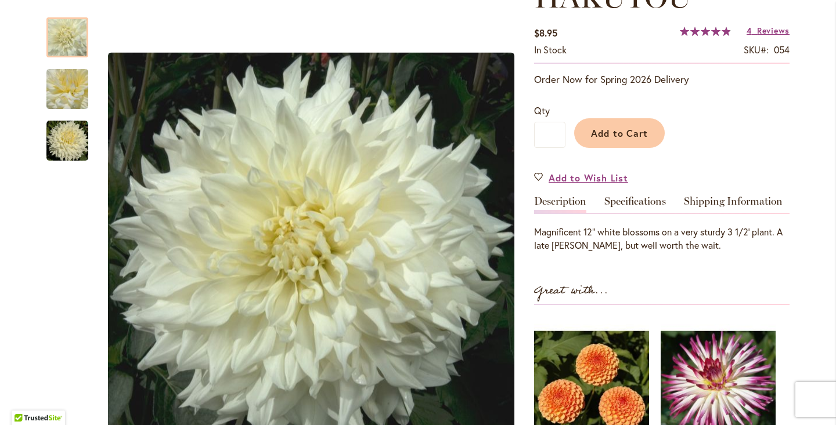
scroll to position [184, 0]
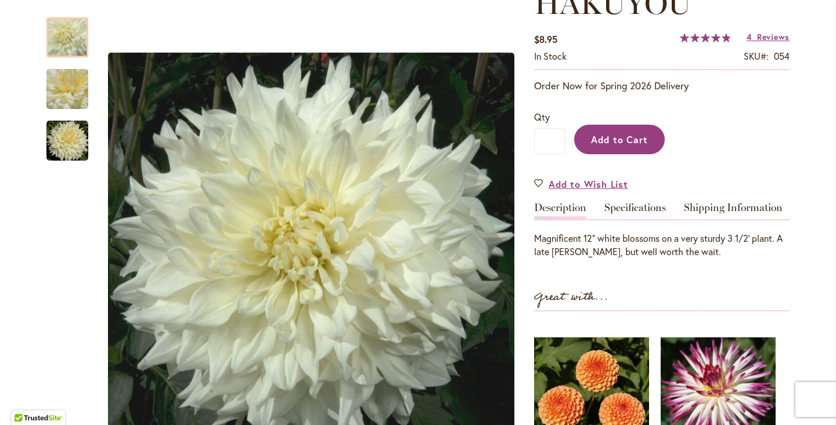
click at [611, 138] on span "Add to Cart" at bounding box center [619, 139] width 57 height 12
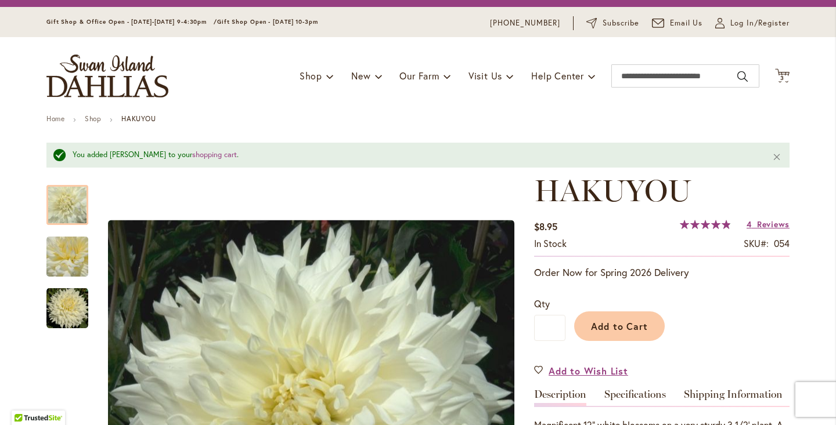
scroll to position [0, 0]
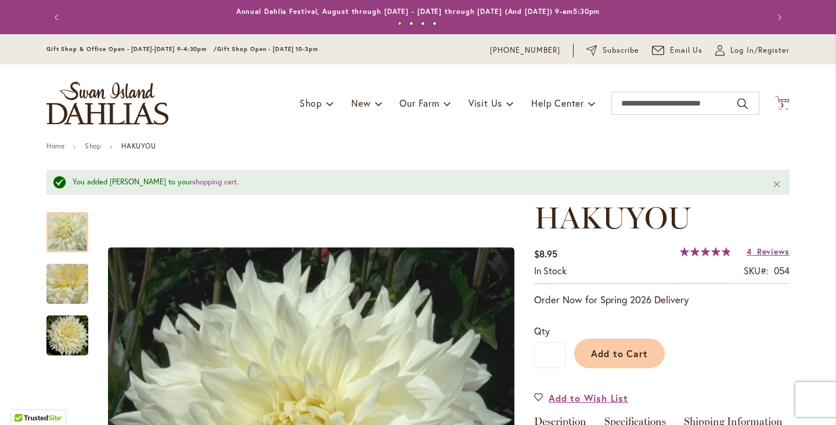
click at [780, 104] on span "3" at bounding box center [782, 106] width 4 height 8
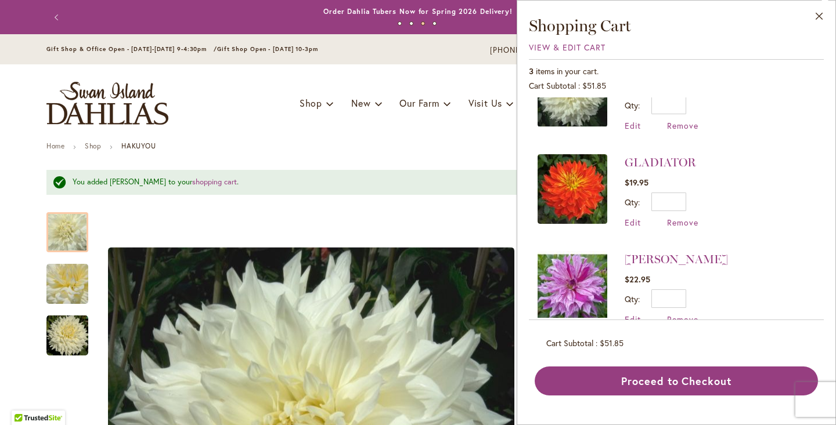
scroll to position [73, 0]
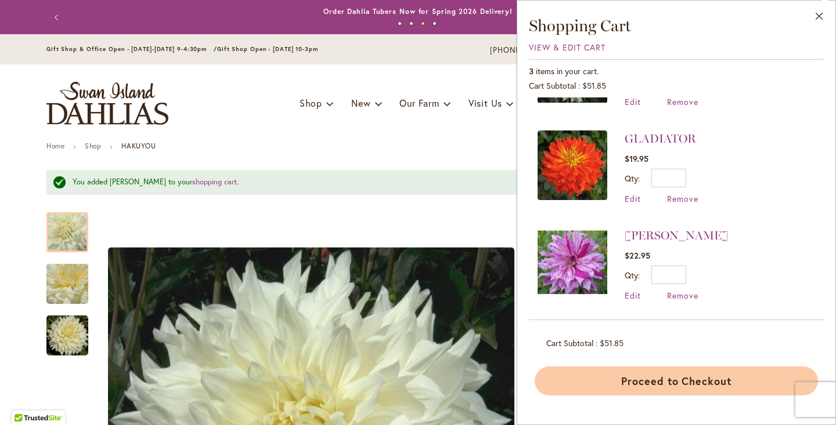
click at [691, 387] on button "Proceed to Checkout" at bounding box center [676, 381] width 283 height 29
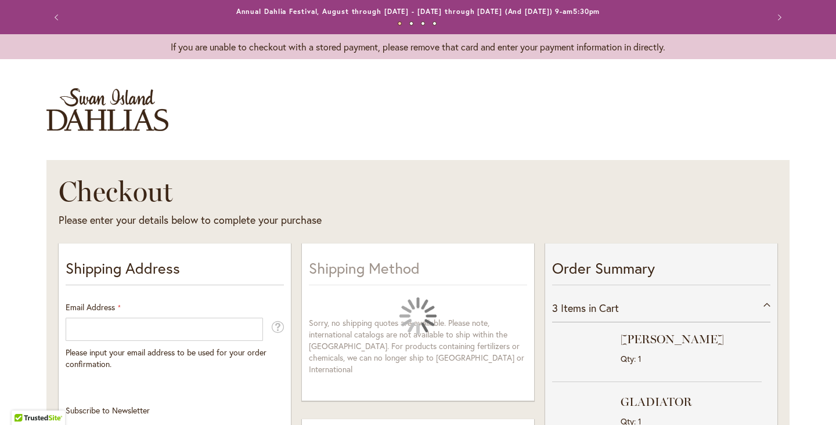
select select "**"
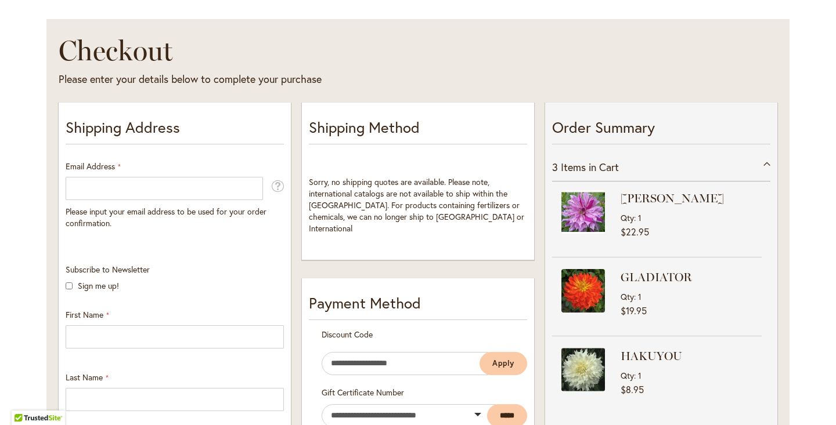
scroll to position [138, 0]
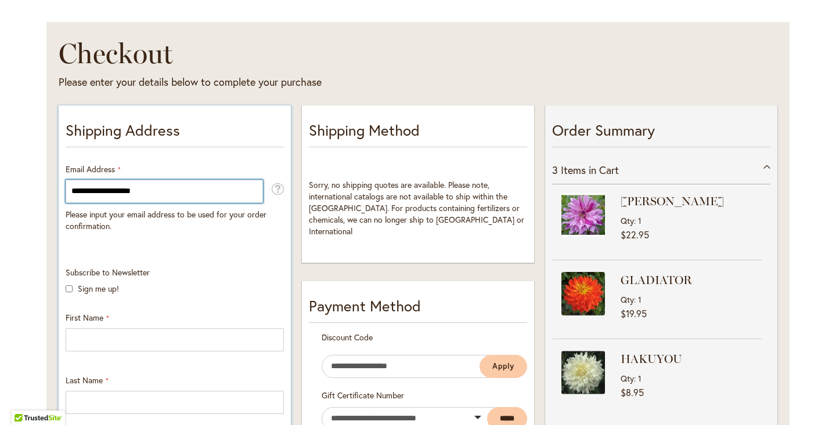
type input "**********"
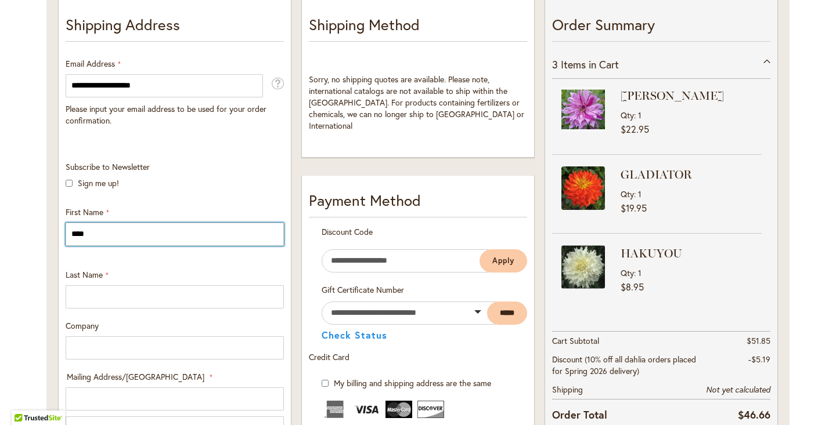
scroll to position [292, 0]
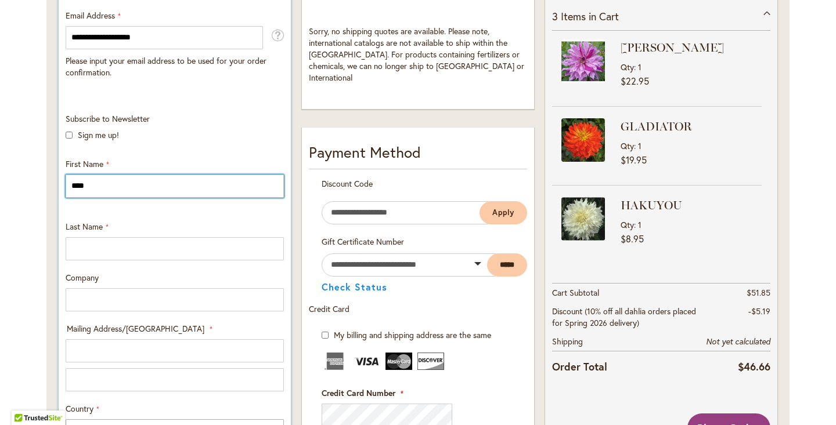
type input "****"
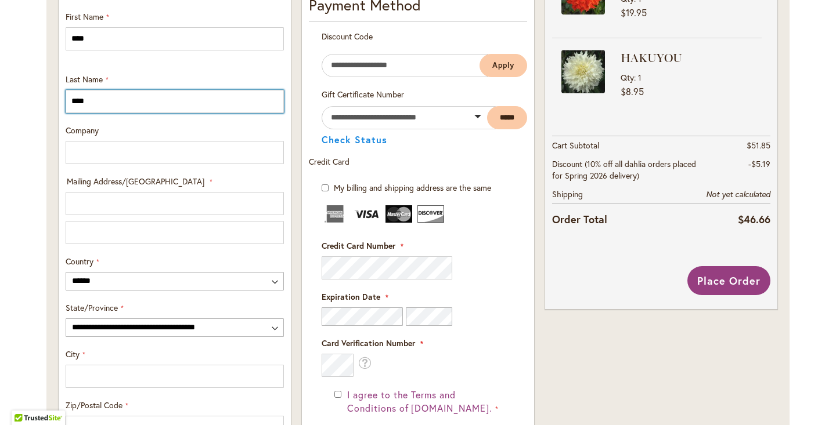
scroll to position [439, 0]
type input "****"
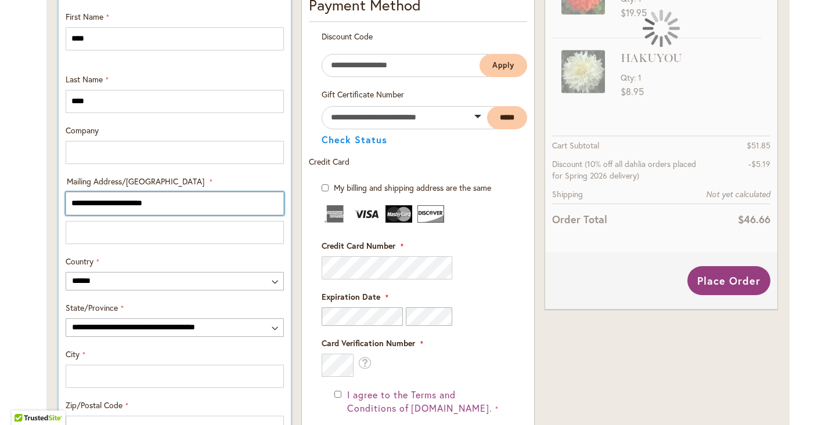
type input "**********"
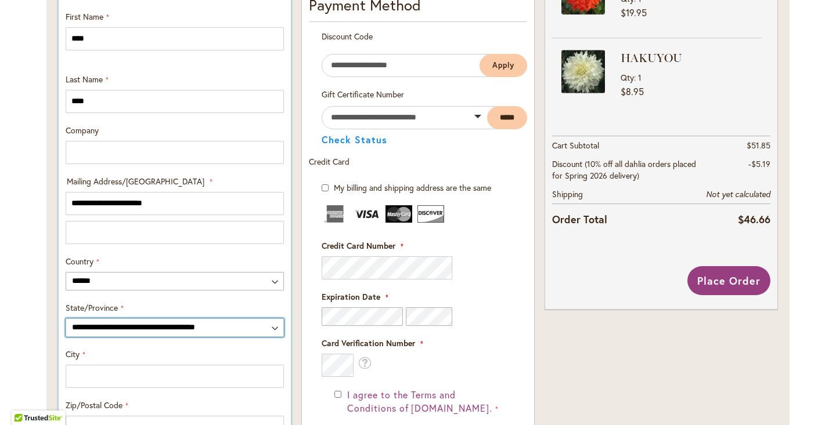
select select "**"
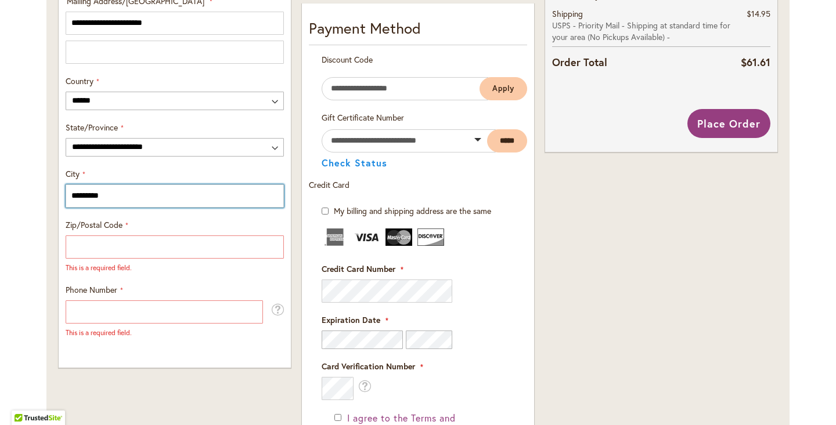
scroll to position [631, 0]
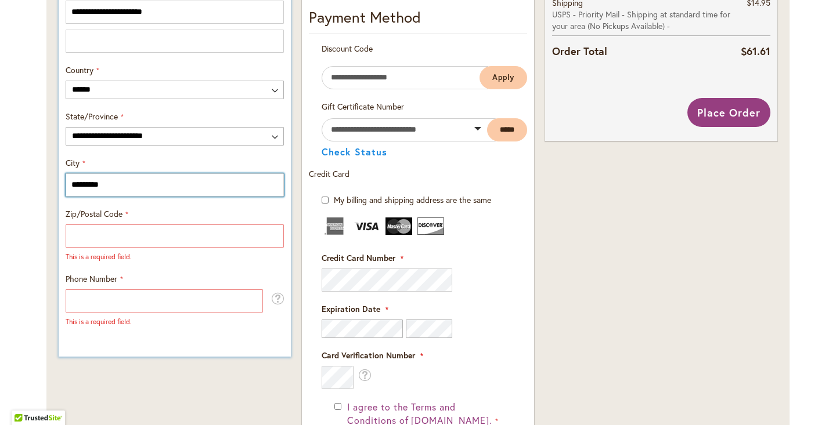
type input "*********"
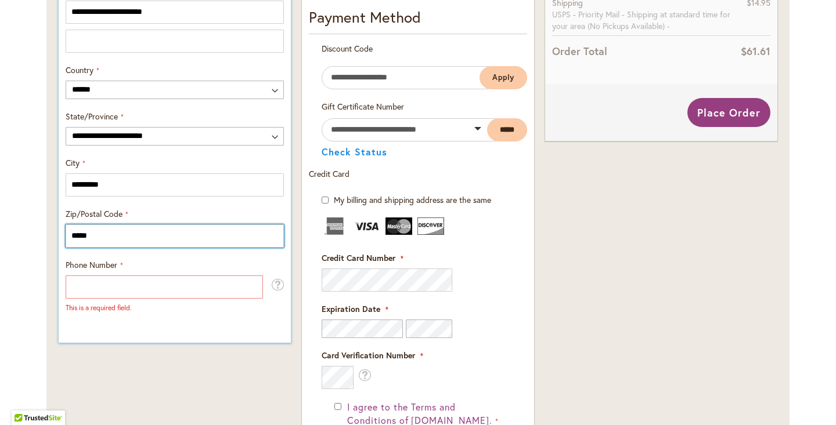
type input "*****"
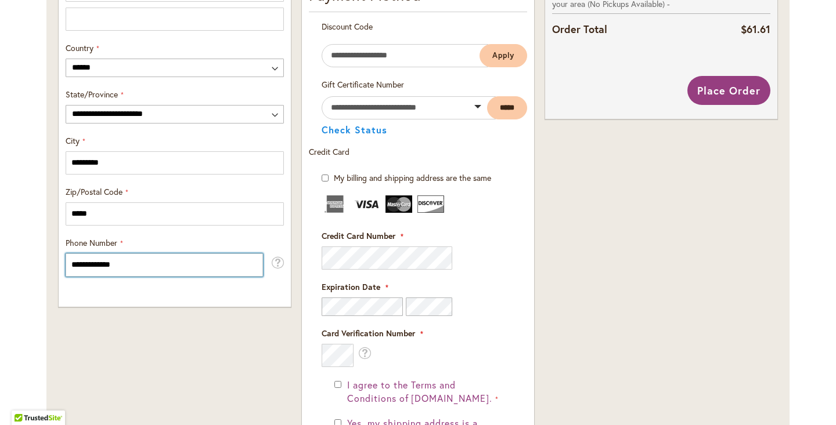
scroll to position [653, 0]
type input "**********"
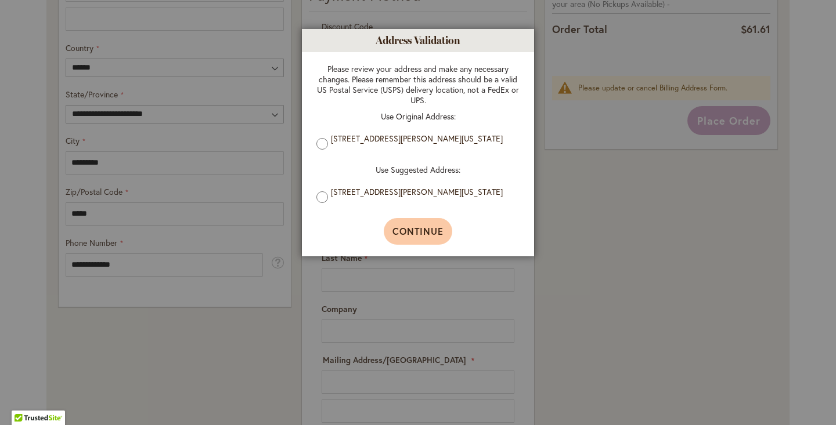
click at [422, 236] on span "Continue" at bounding box center [418, 231] width 52 height 12
type input "**********"
type input "*********"
type input "**********"
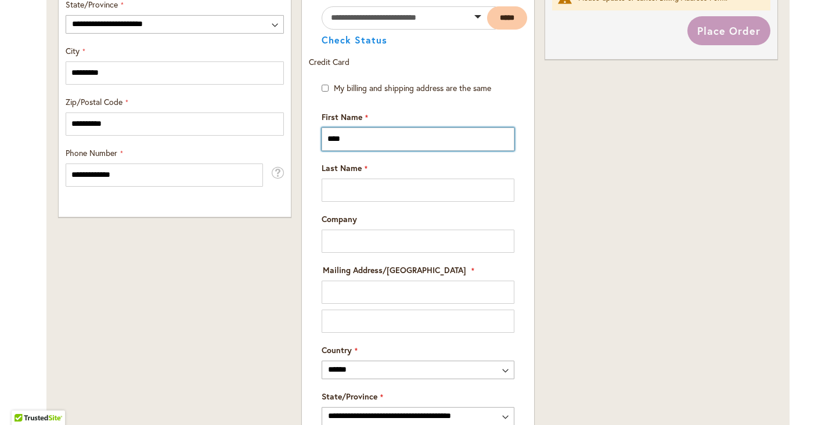
scroll to position [795, 0]
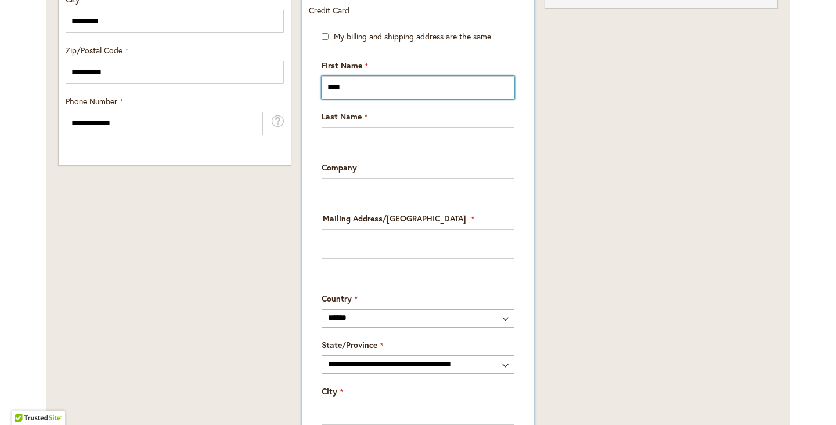
type input "****"
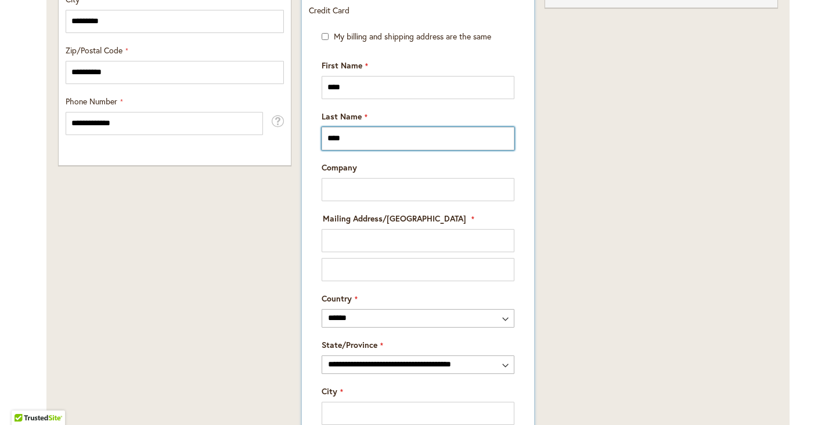
type input "****"
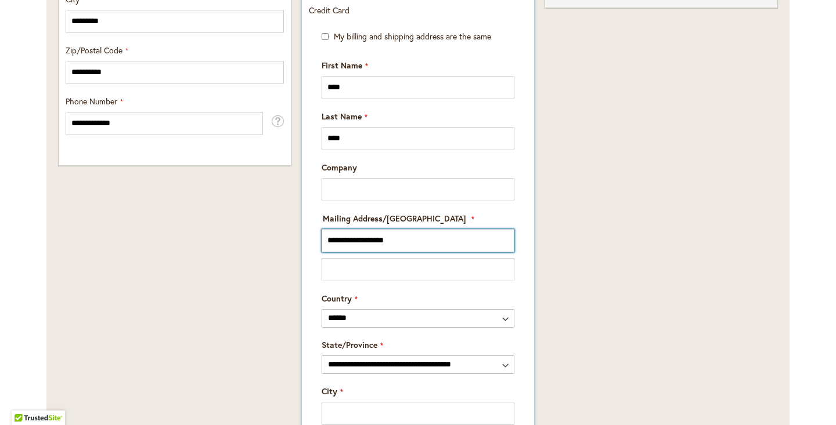
type input "**********"
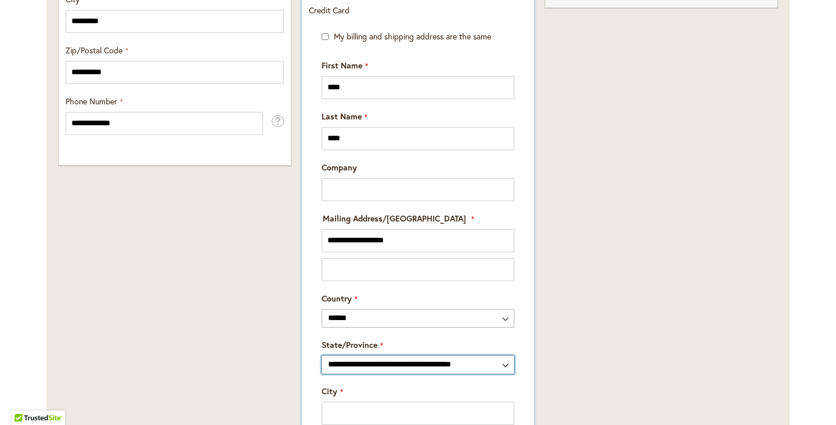
select select "**"
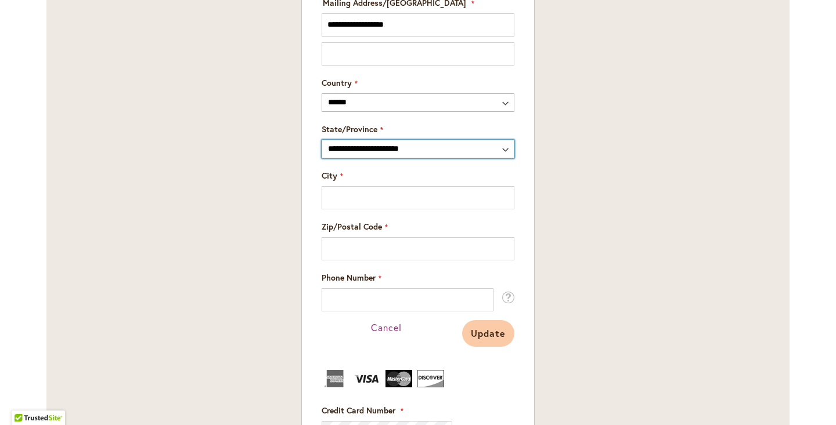
scroll to position [1013, 0]
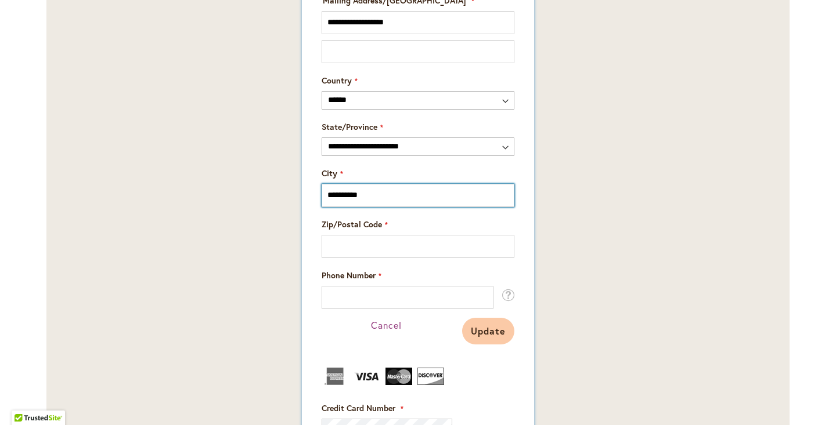
type input "**********"
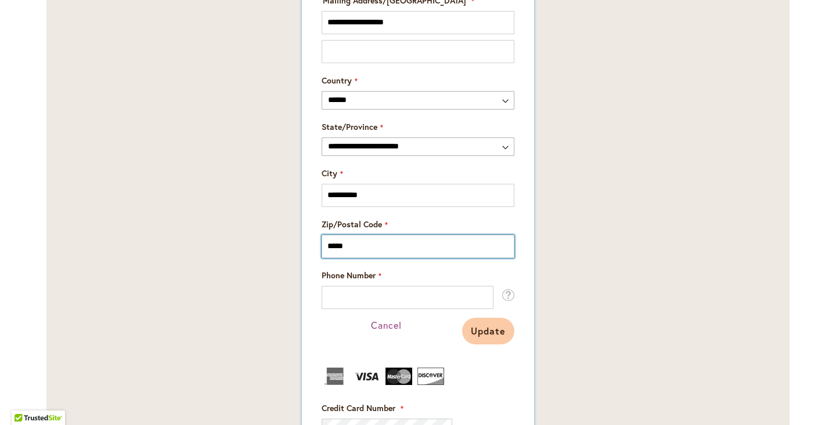
type input "*****"
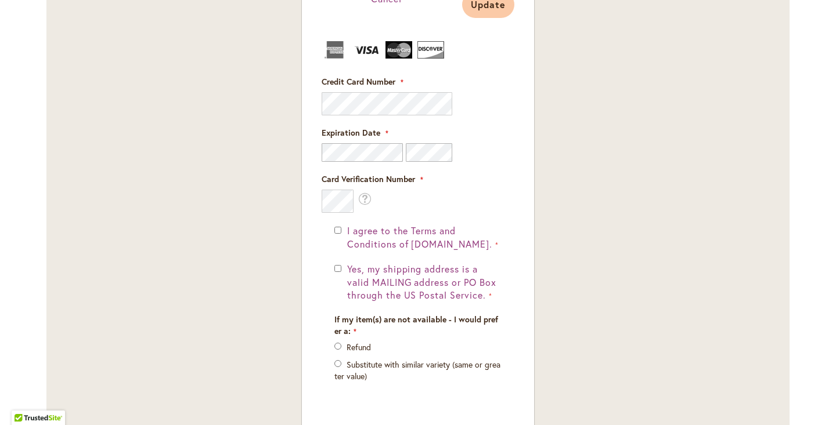
scroll to position [1345, 0]
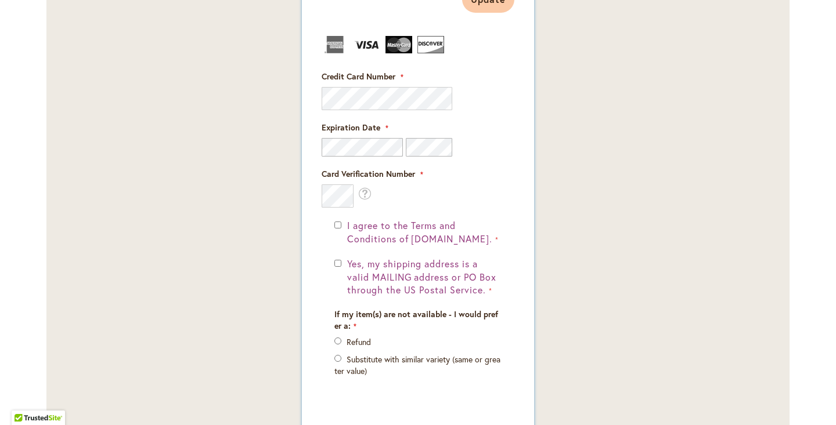
type input "**********"
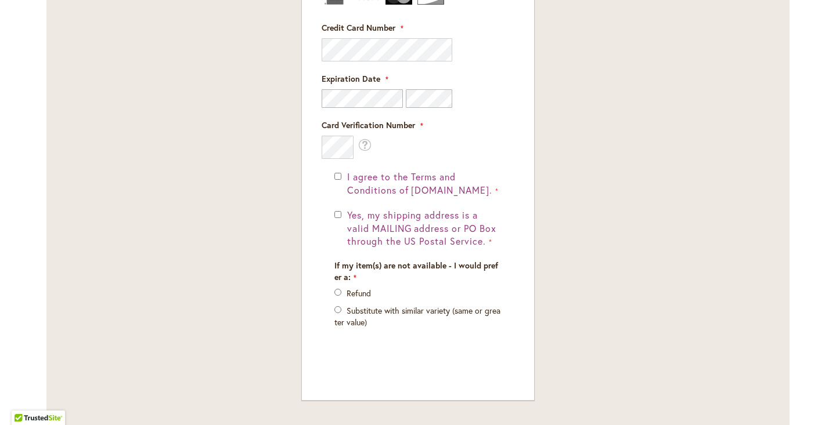
scroll to position [1460, 0]
